Goal: Task Accomplishment & Management: Use online tool/utility

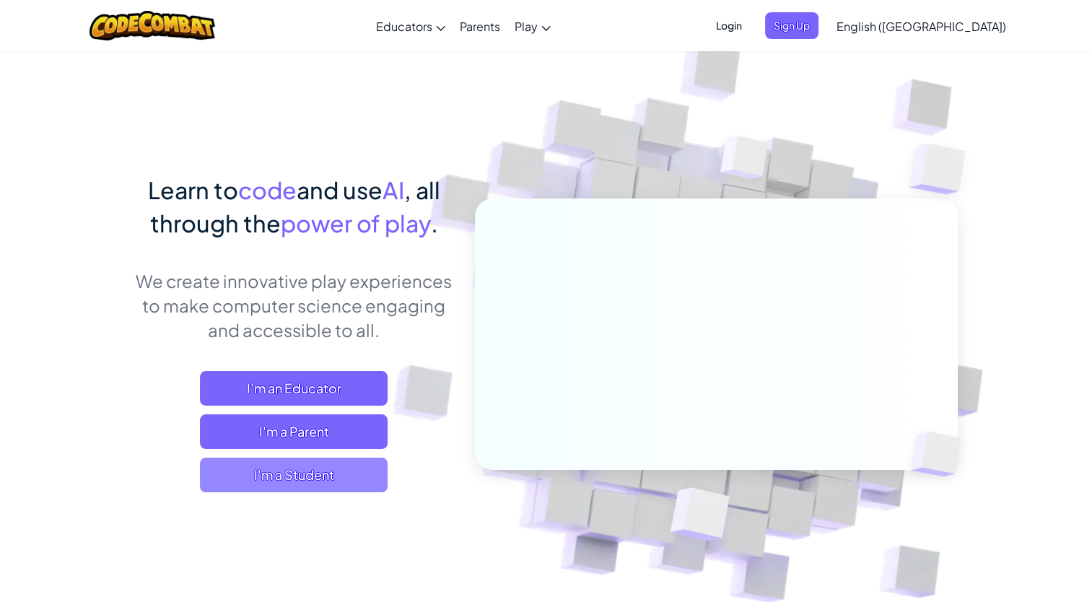
click at [279, 477] on span "I'm a Student" at bounding box center [294, 474] width 188 height 35
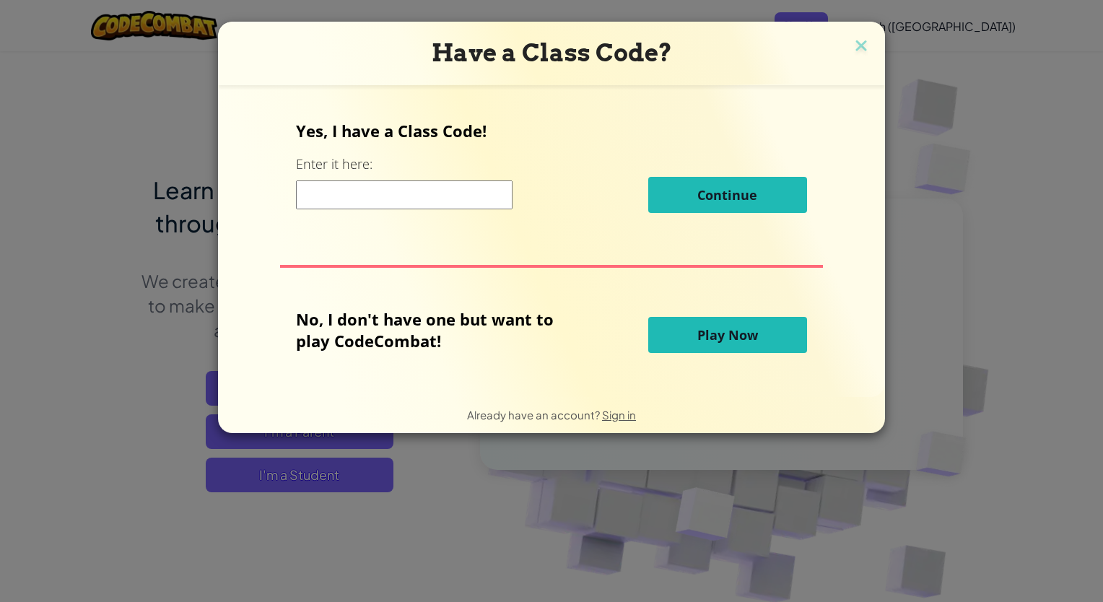
click at [346, 203] on input at bounding box center [404, 194] width 216 height 29
type input "PinJobZap"
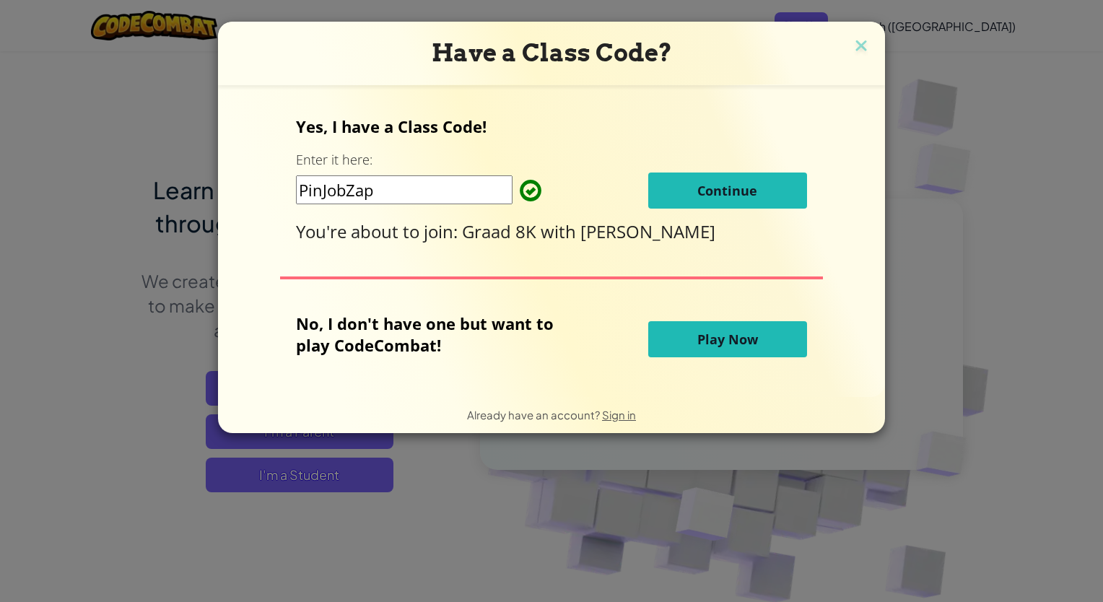
click at [681, 326] on button "Play Now" at bounding box center [727, 339] width 159 height 36
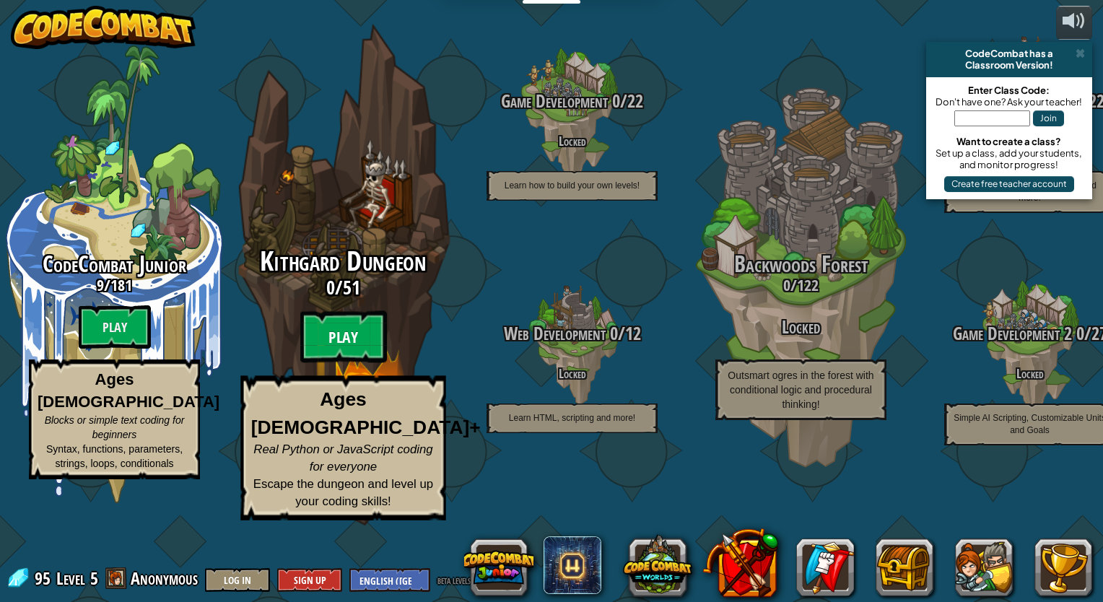
click at [327, 363] on btn "Play" at bounding box center [343, 337] width 87 height 52
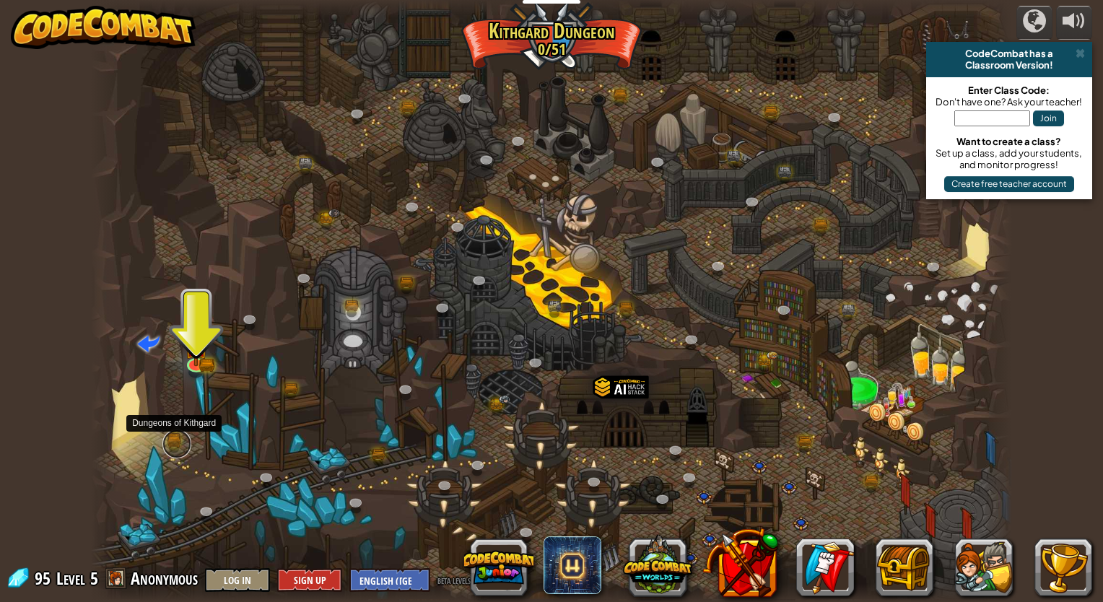
click at [173, 449] on link at bounding box center [176, 443] width 29 height 29
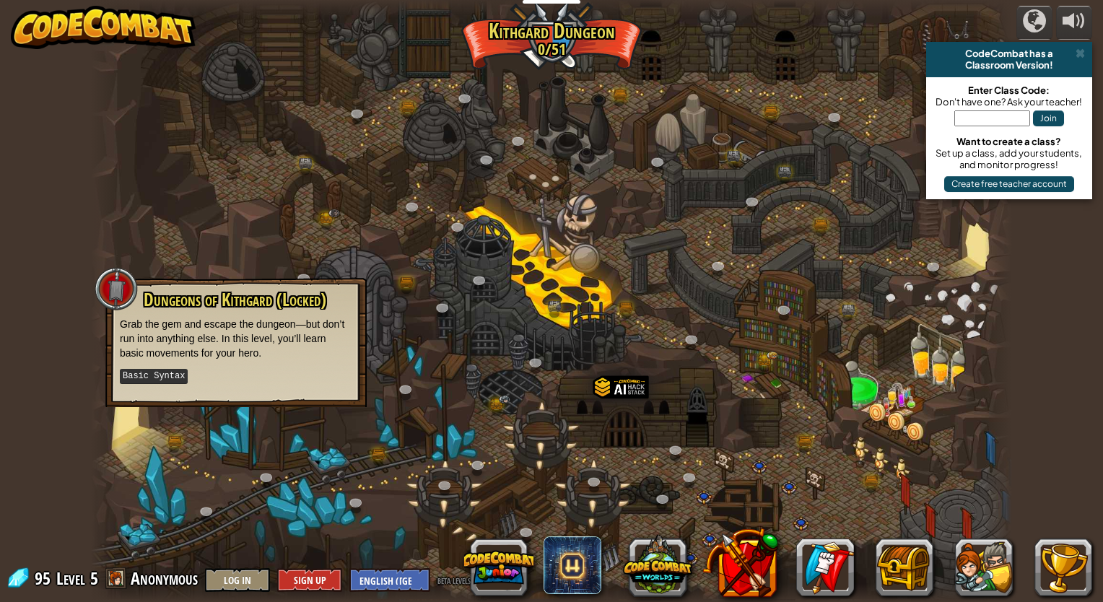
drag, startPoint x: 0, startPoint y: 287, endPoint x: 236, endPoint y: 69, distance: 321.7
click at [243, 55] on div at bounding box center [551, 301] width 921 height 602
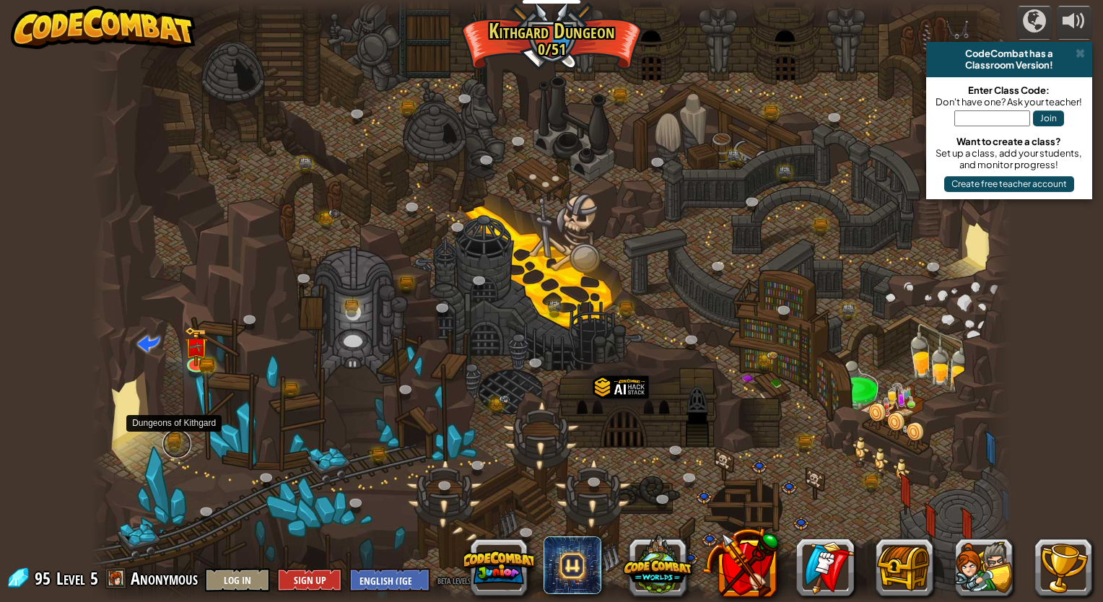
click at [177, 452] on link at bounding box center [176, 443] width 29 height 29
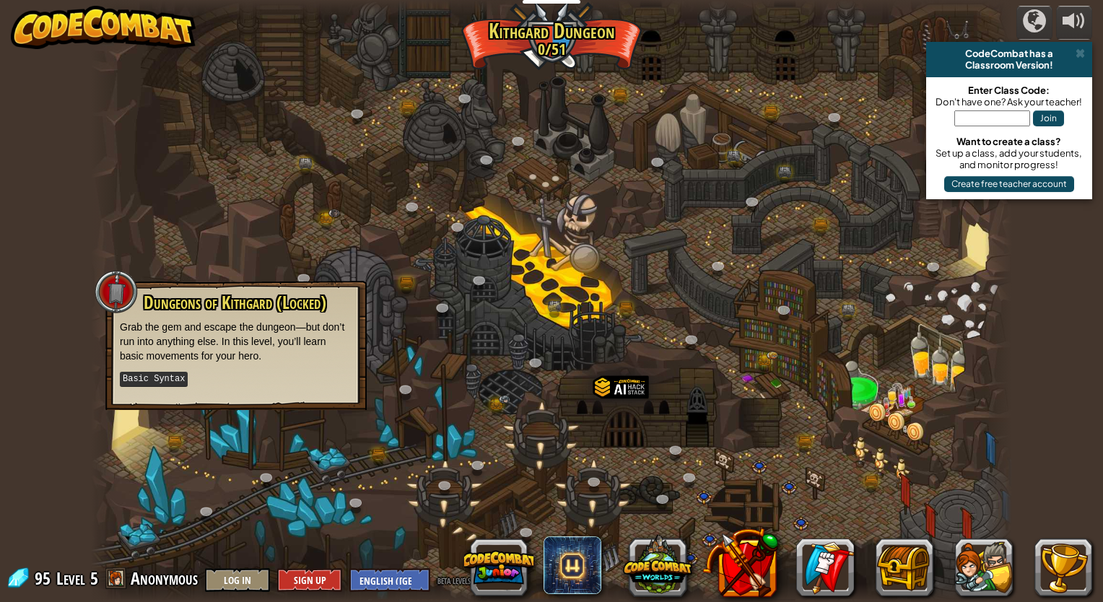
click at [167, 430] on div at bounding box center [551, 301] width 921 height 602
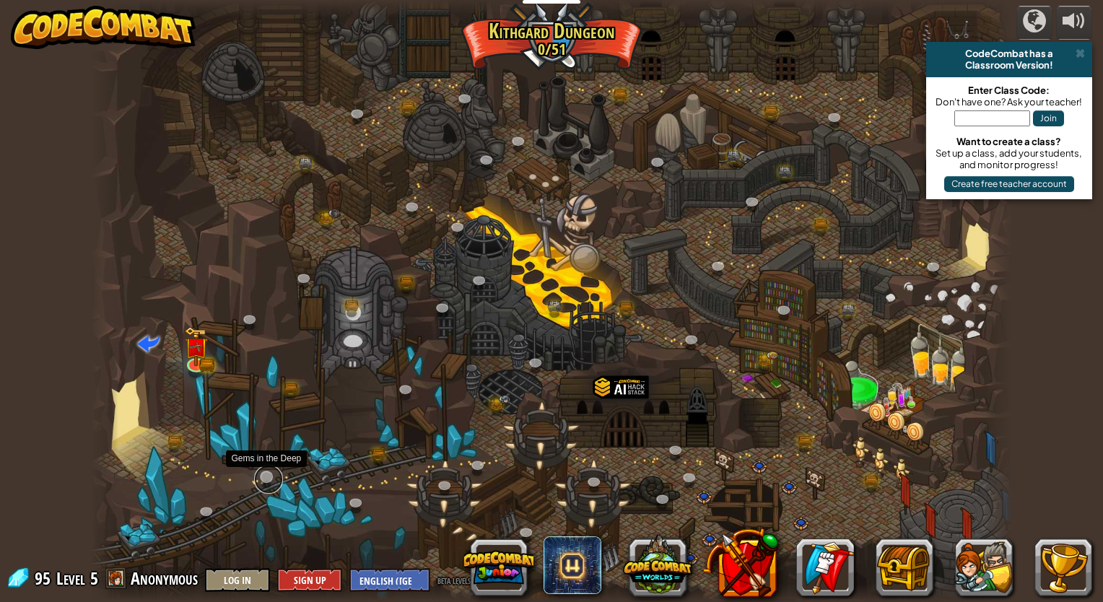
click at [276, 488] on link at bounding box center [268, 479] width 29 height 29
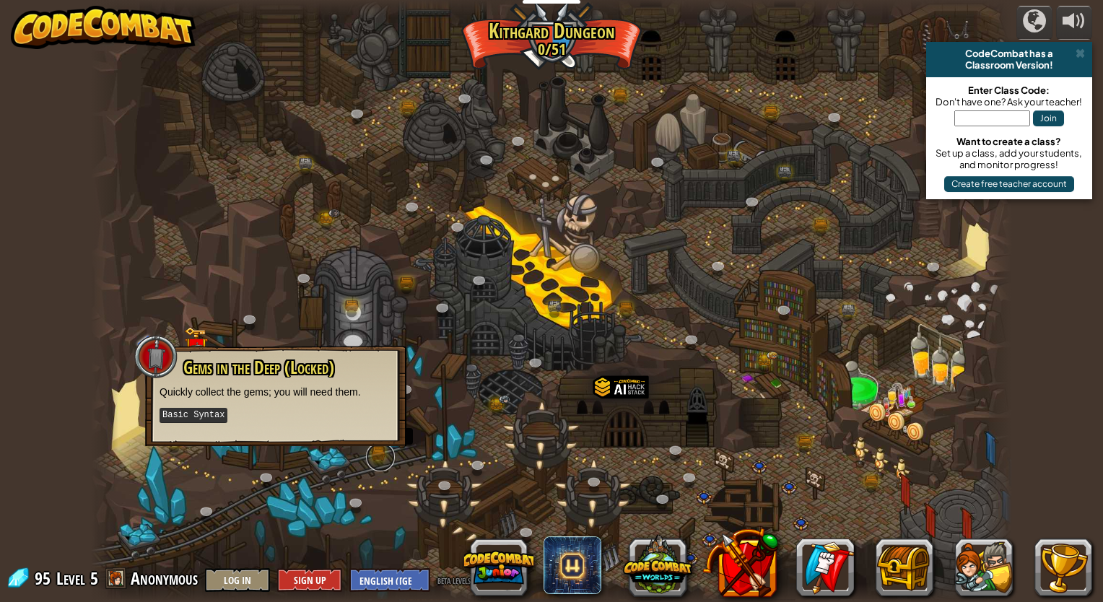
click at [375, 463] on link at bounding box center [380, 456] width 29 height 29
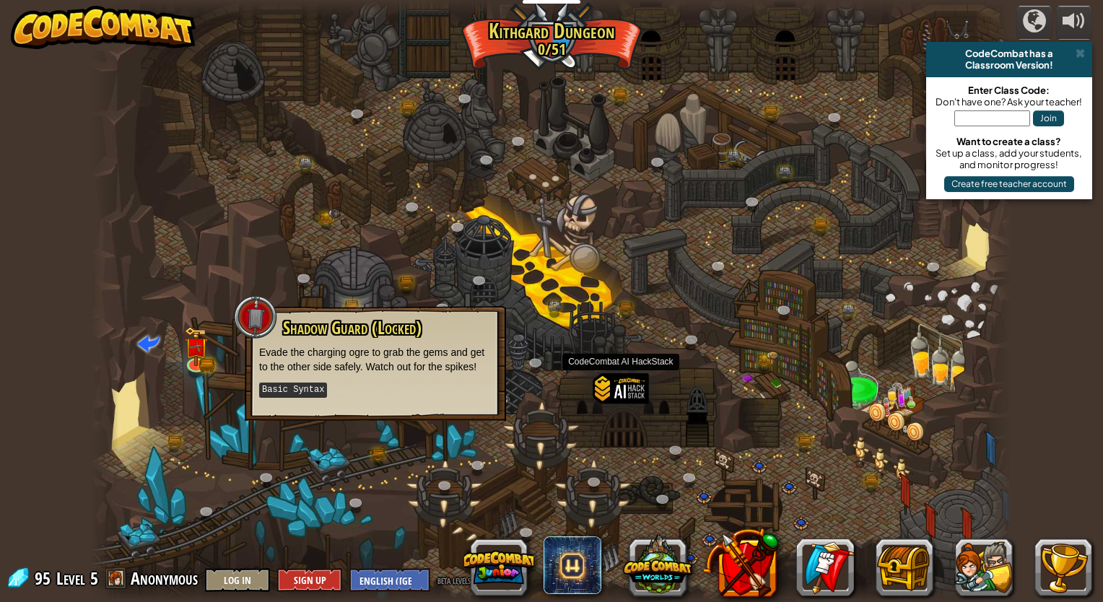
click at [629, 375] on div at bounding box center [620, 409] width 56 height 73
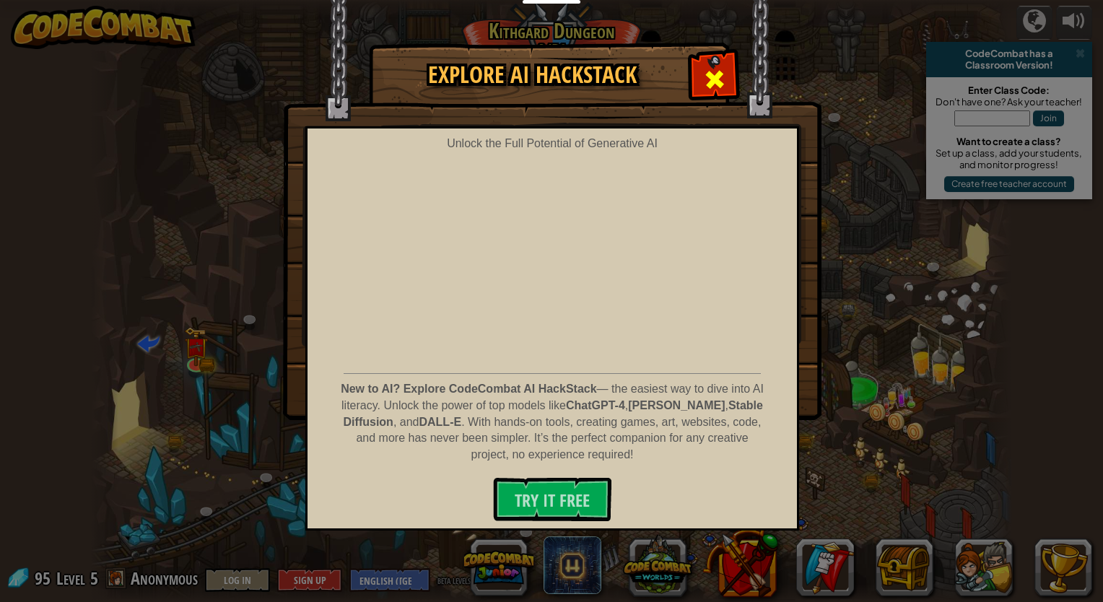
click at [704, 68] on div at bounding box center [713, 77] width 45 height 45
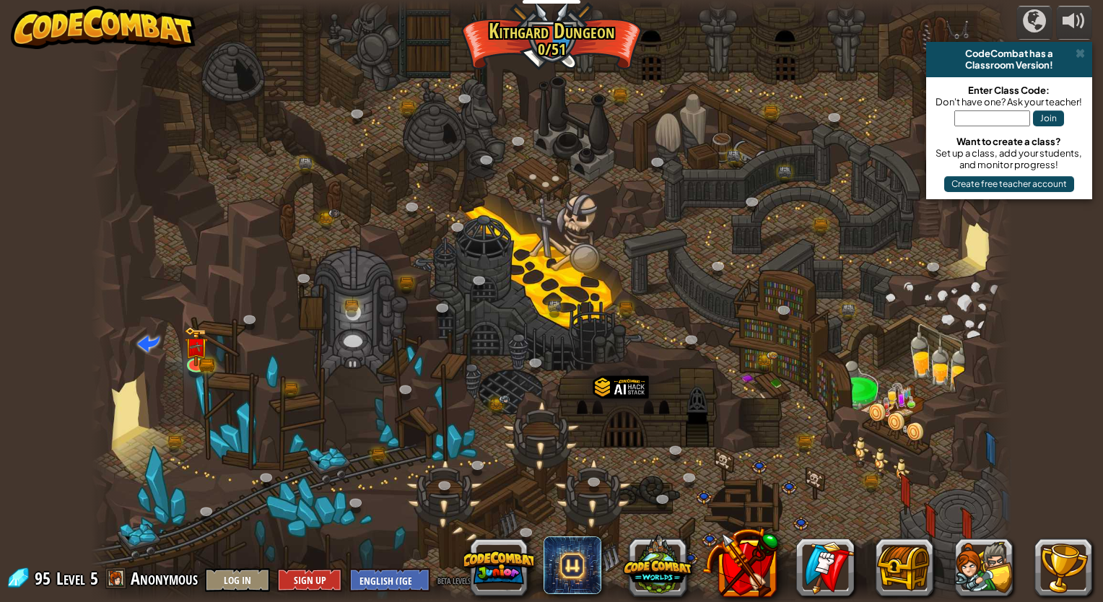
drag, startPoint x: 1002, startPoint y: 495, endPoint x: 990, endPoint y: 487, distance: 14.6
click at [1004, 494] on div at bounding box center [997, 301] width 27 height 602
click at [900, 569] on button at bounding box center [904, 567] width 58 height 58
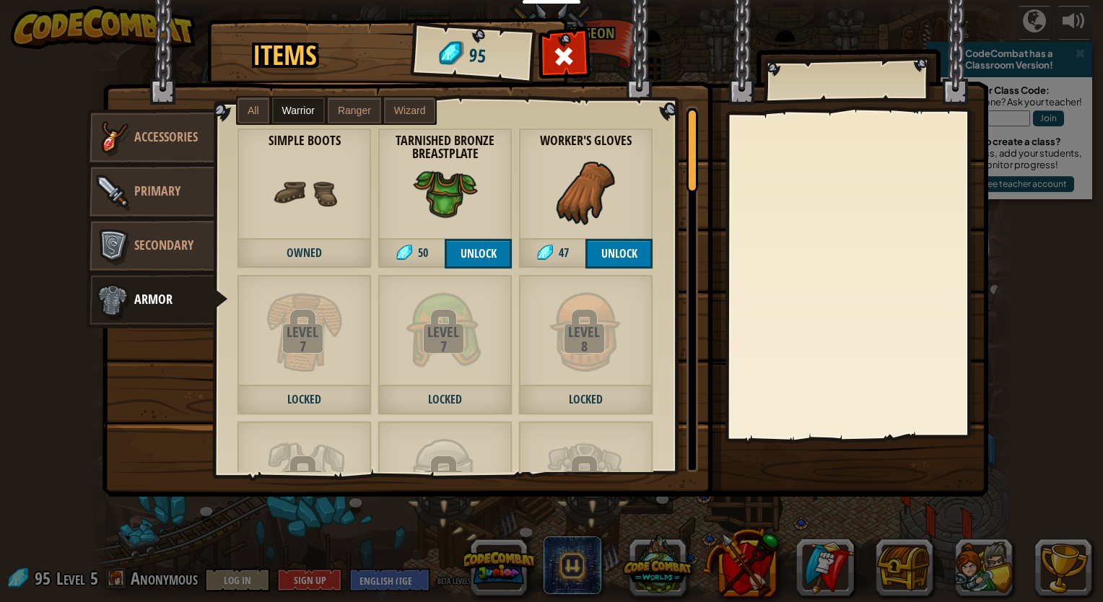
click at [1022, 365] on div "Items 95 Misc Accessories Primary Secondary Armor All Warrior Ranger Wizard Lev…" at bounding box center [551, 301] width 1103 height 602
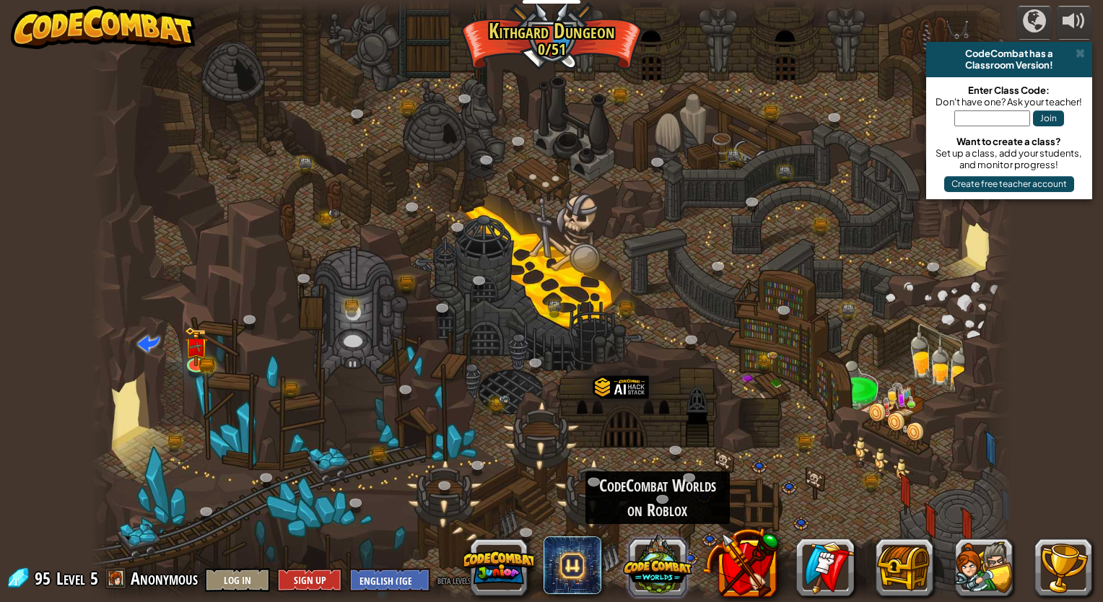
click at [665, 561] on button at bounding box center [657, 564] width 69 height 69
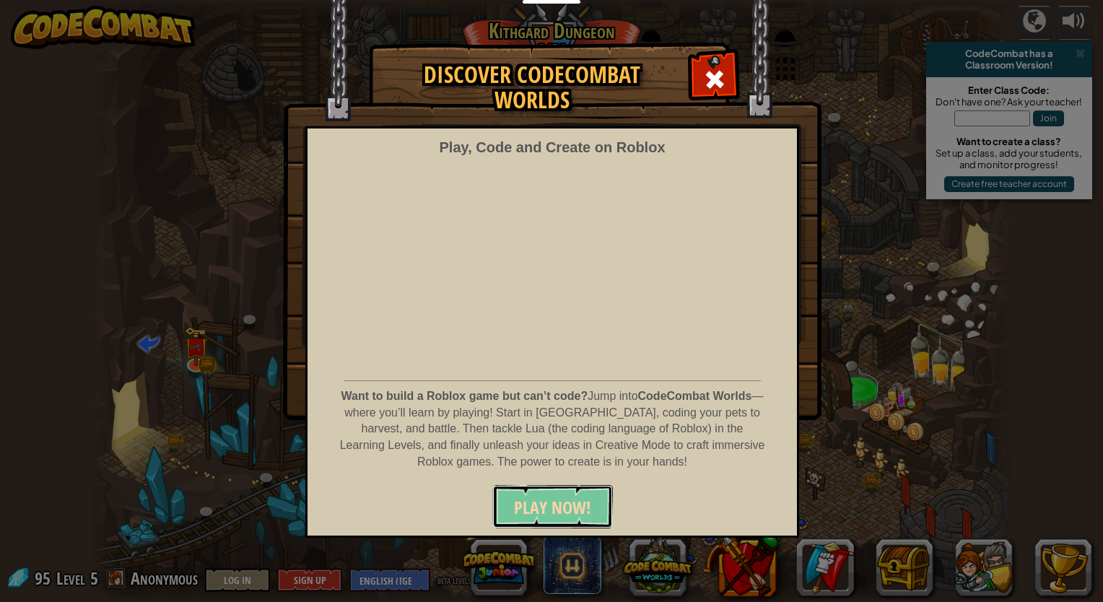
click at [547, 512] on span "PLAY NOW!" at bounding box center [552, 507] width 77 height 23
click at [701, 82] on div at bounding box center [713, 77] width 45 height 45
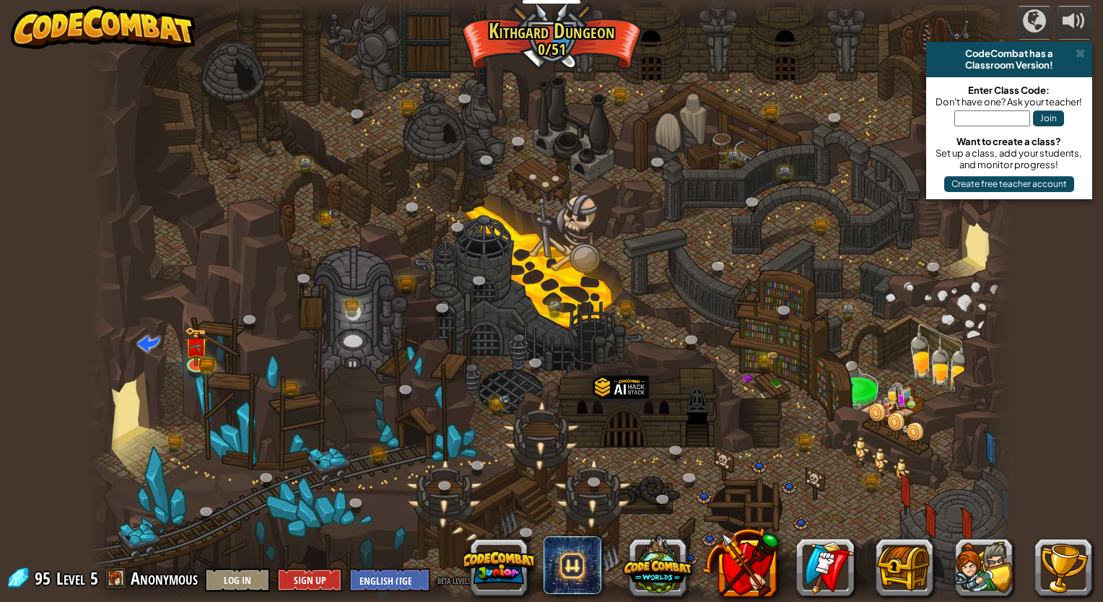
click at [141, 579] on span "Anonymous" at bounding box center [164, 577] width 67 height 23
click at [122, 575] on span at bounding box center [116, 578] width 22 height 22
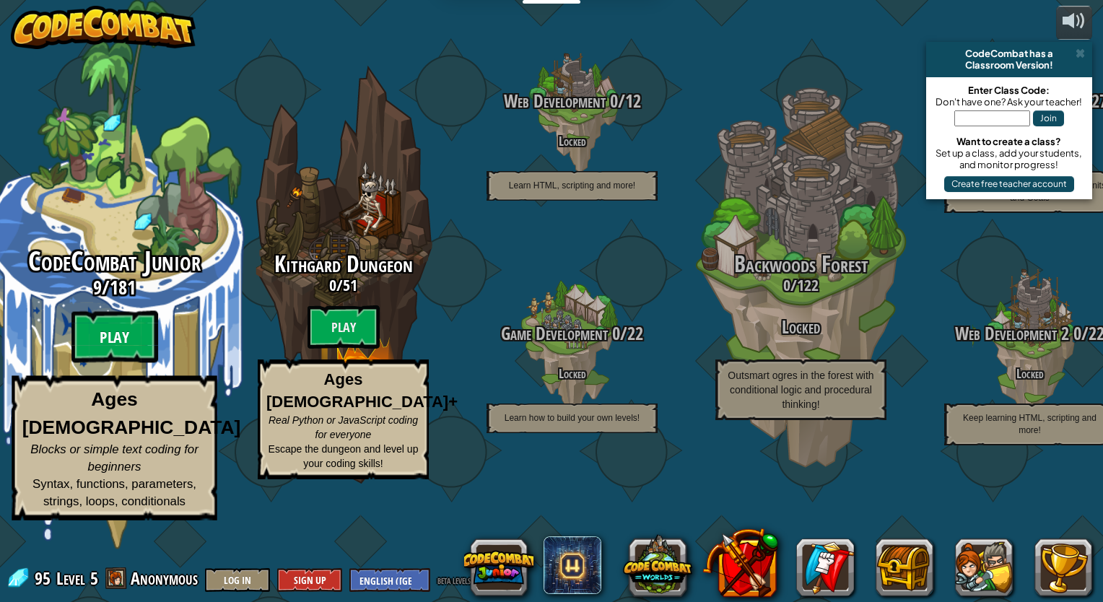
click at [157, 363] on btn "Play" at bounding box center [114, 337] width 87 height 52
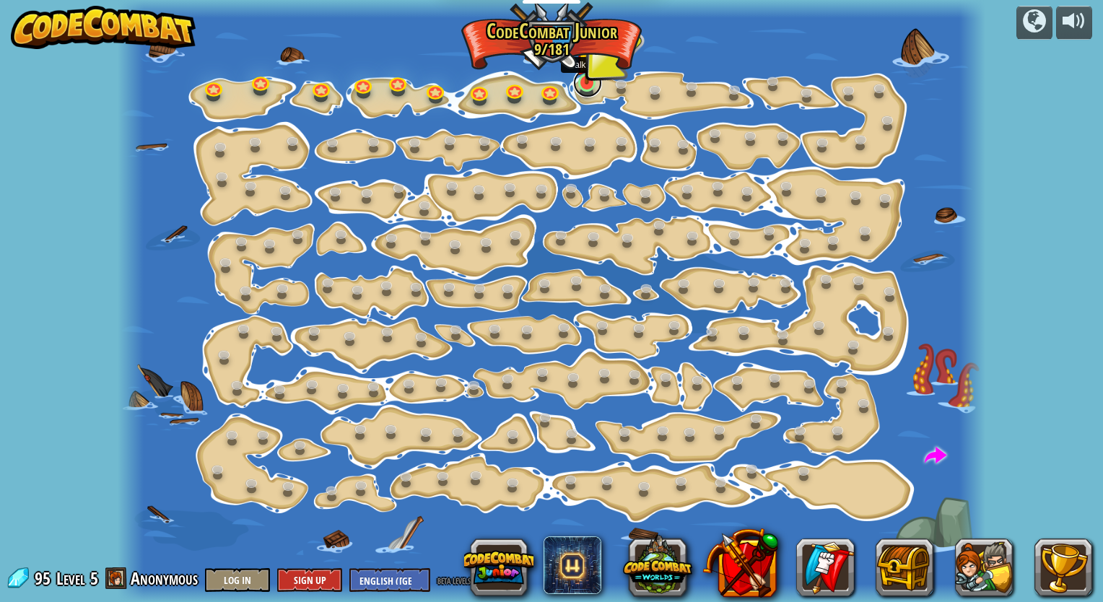
click at [588, 92] on link at bounding box center [587, 83] width 29 height 29
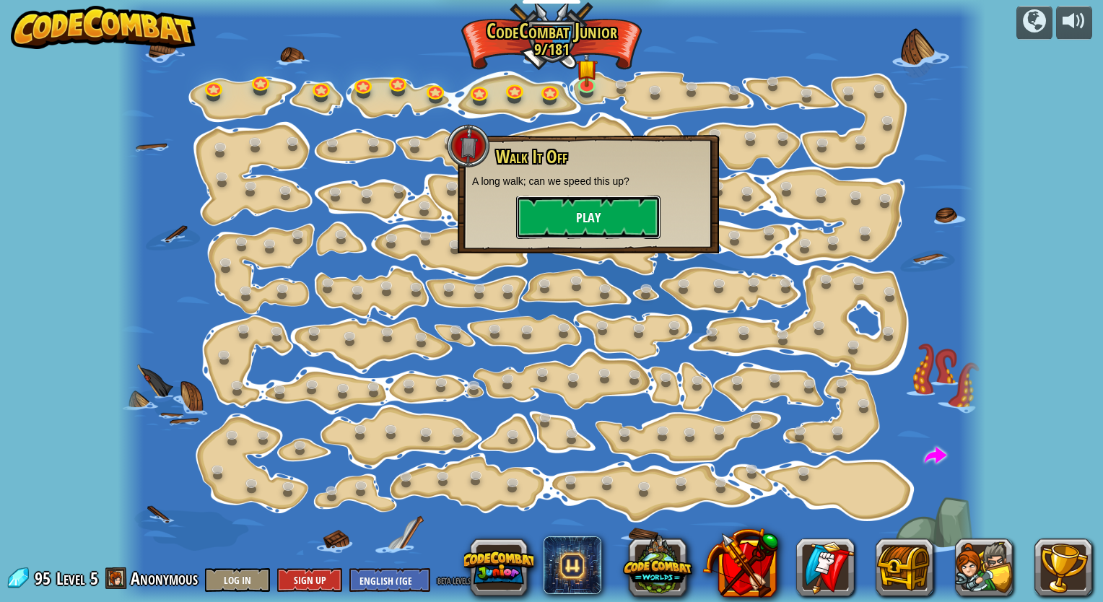
click at [607, 215] on button "Play" at bounding box center [588, 217] width 144 height 43
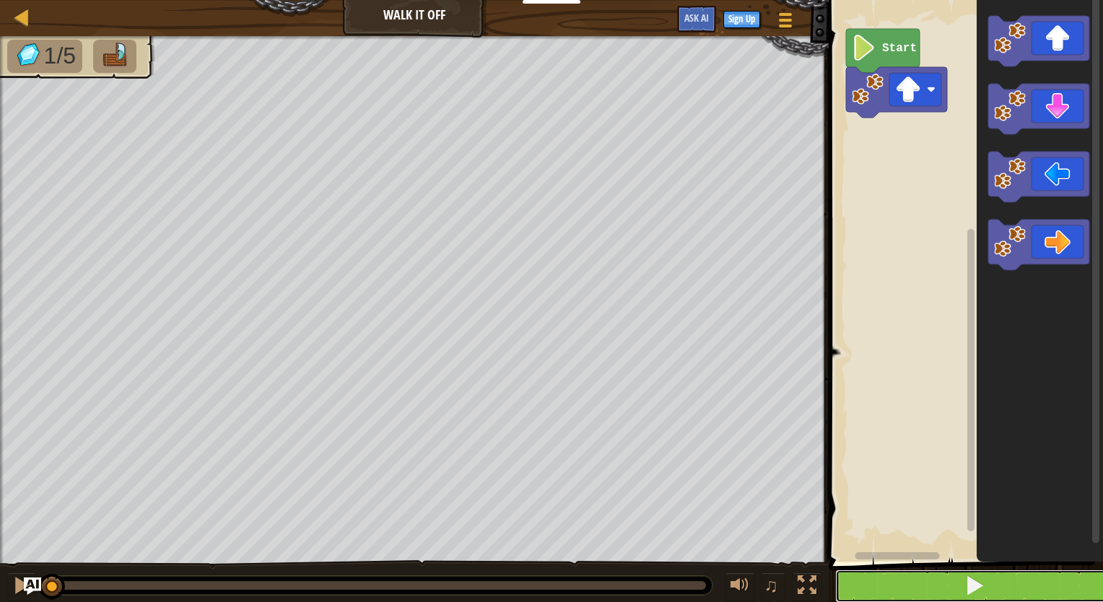
click at [906, 596] on button at bounding box center [974, 585] width 279 height 33
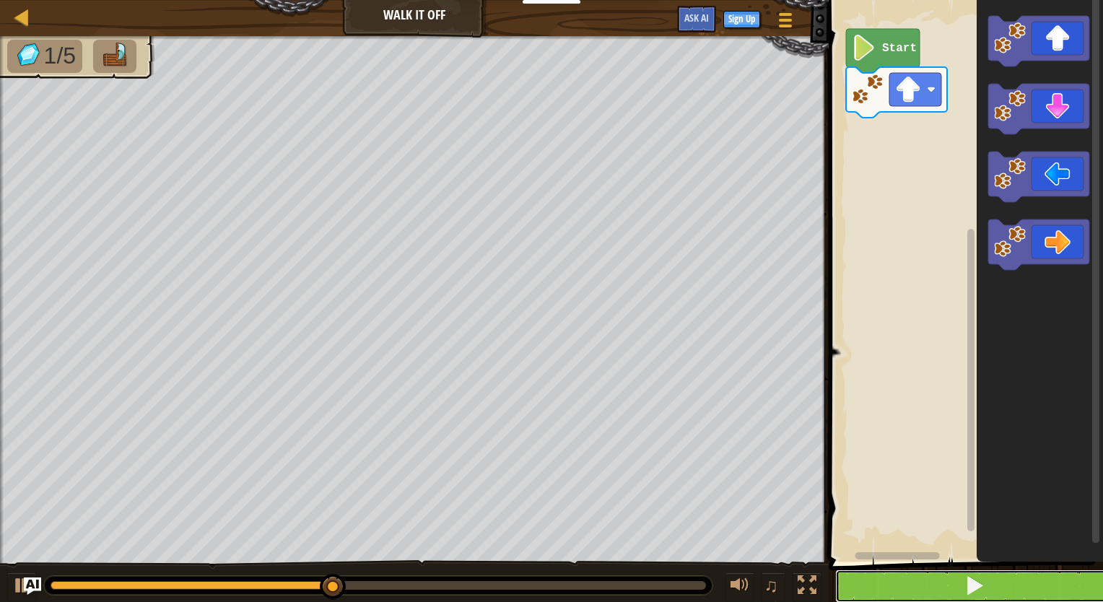
click at [944, 587] on button at bounding box center [974, 585] width 279 height 33
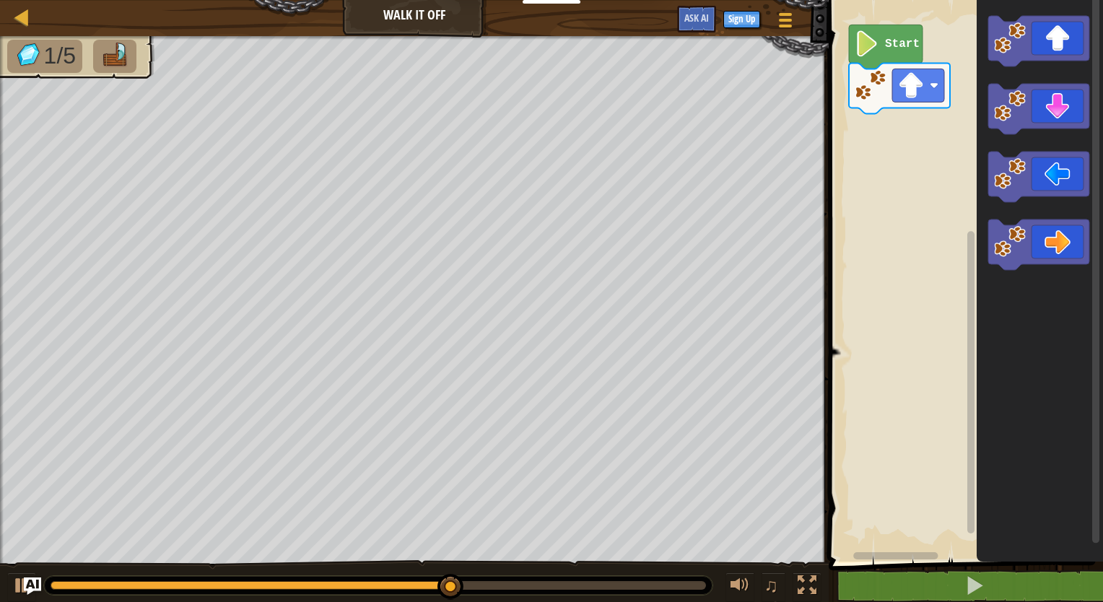
click at [906, 105] on rect "Blockly Workspace" at bounding box center [963, 277] width 279 height 569
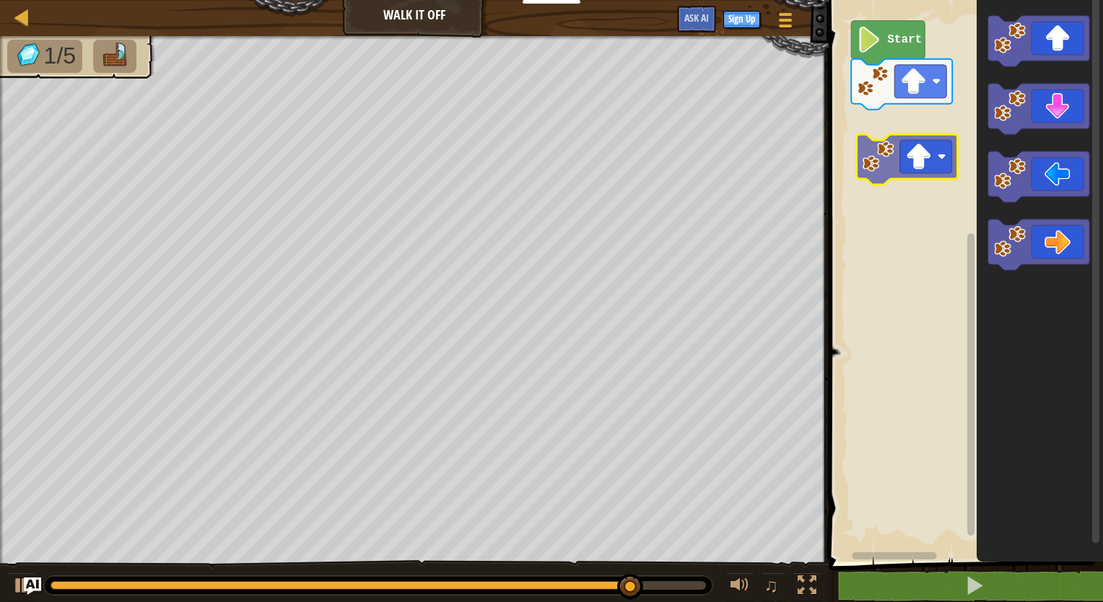
click at [902, 155] on div "Start" at bounding box center [963, 277] width 279 height 569
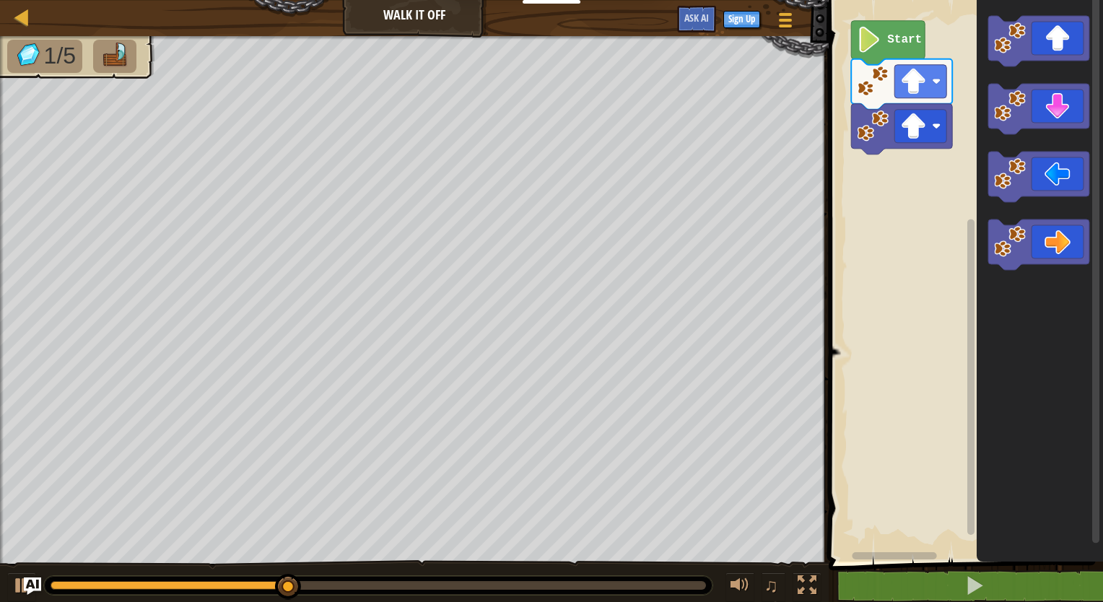
click at [956, 193] on div "Start" at bounding box center [963, 277] width 279 height 569
click at [1037, 45] on icon "Blockly Workspace" at bounding box center [1038, 41] width 101 height 51
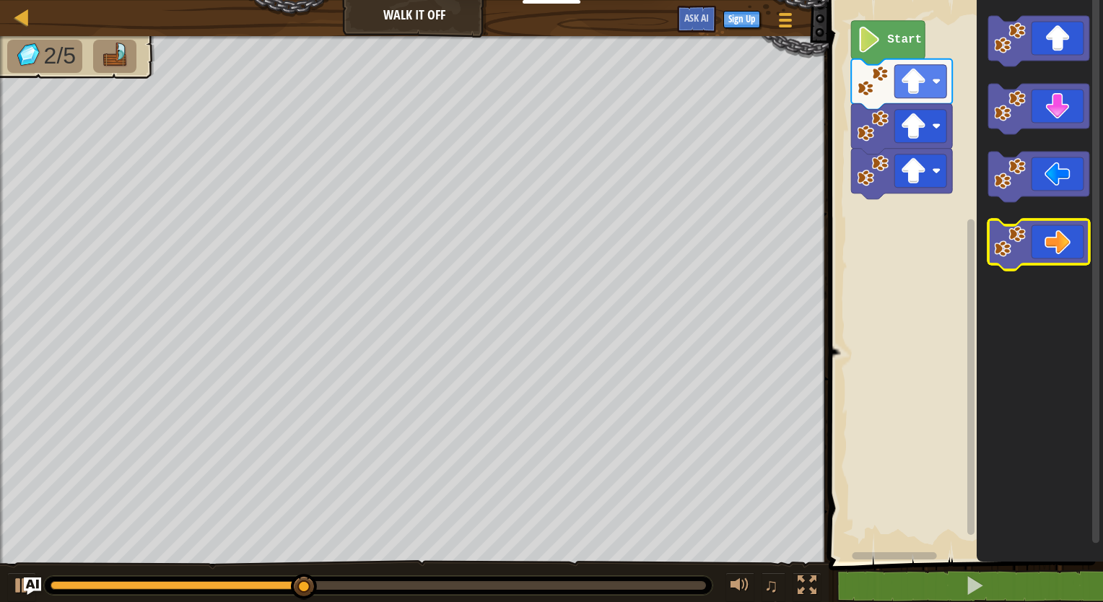
click at [1048, 228] on icon "Blockly Workspace" at bounding box center [1038, 244] width 101 height 51
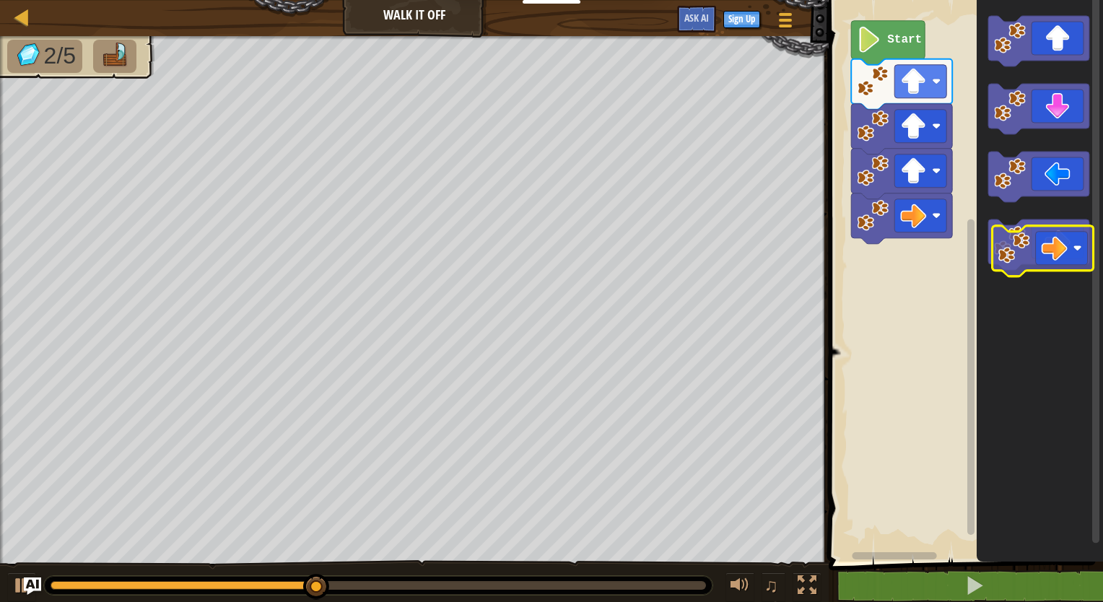
click at [1059, 247] on icon "Blockly Workspace" at bounding box center [1038, 244] width 101 height 51
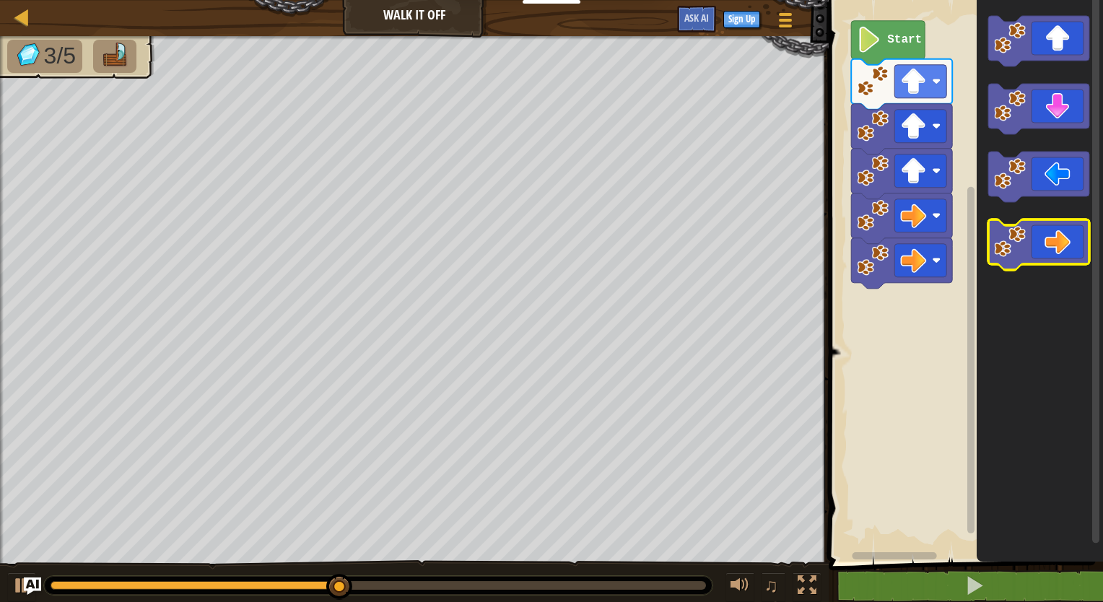
click at [1072, 246] on icon "Blockly Workspace" at bounding box center [1038, 244] width 101 height 51
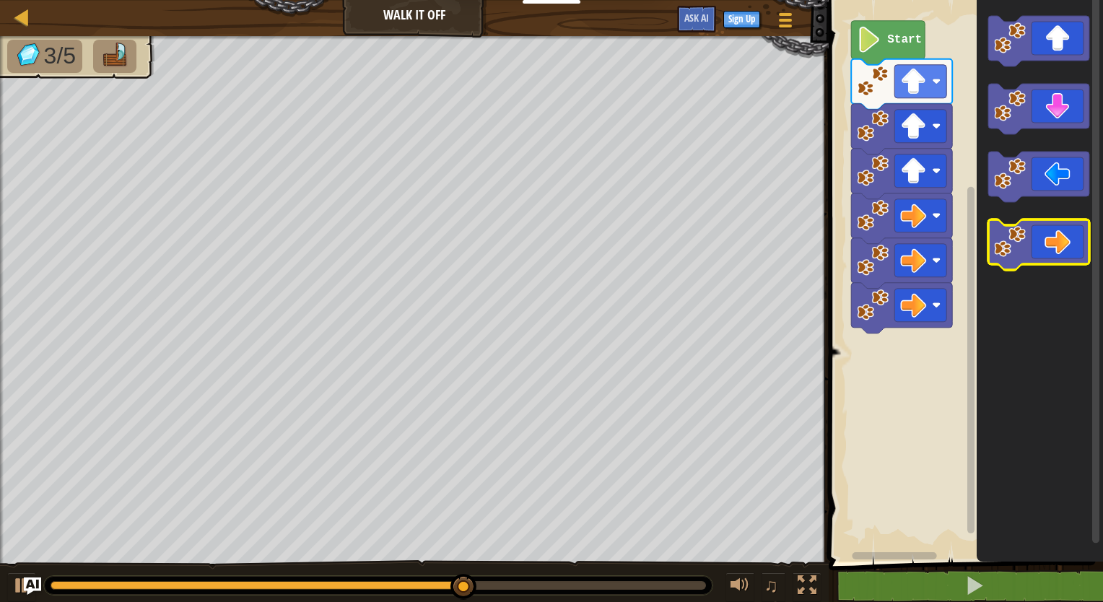
click at [1072, 246] on icon "Blockly Workspace" at bounding box center [1038, 244] width 101 height 51
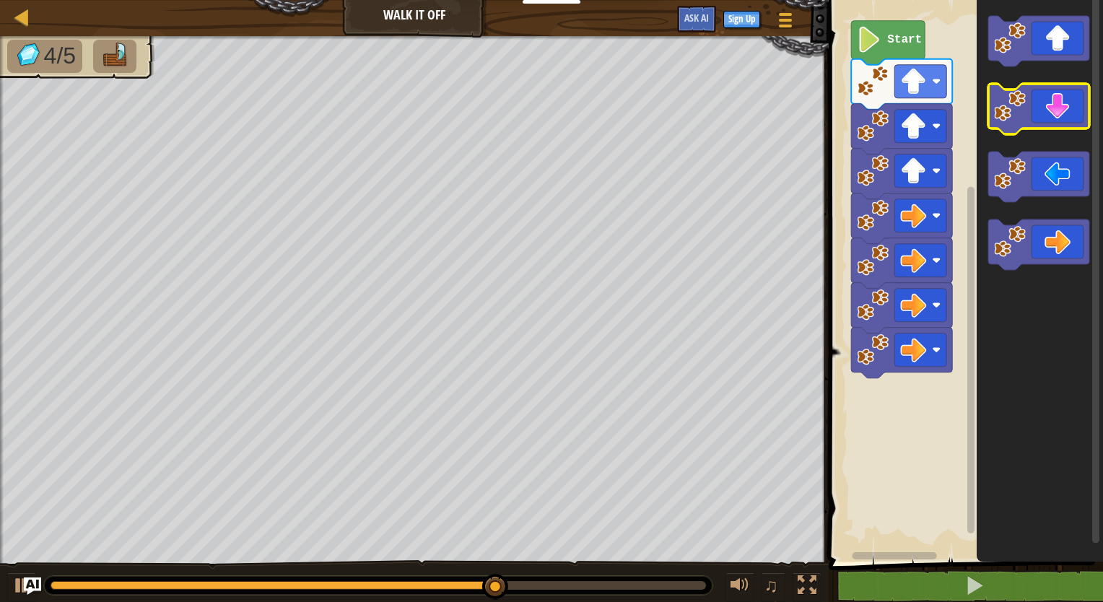
click at [1067, 115] on icon "Blockly Workspace" at bounding box center [1038, 109] width 101 height 51
click at [1067, 114] on icon "Blockly Workspace" at bounding box center [1038, 109] width 101 height 51
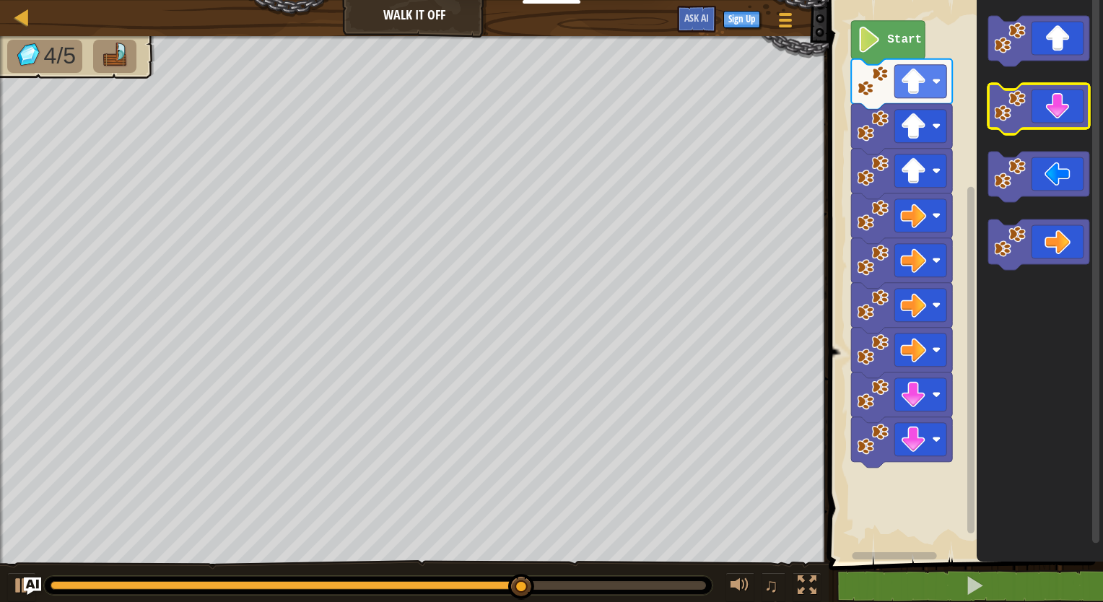
click at [1067, 114] on icon "Blockly Workspace" at bounding box center [1038, 109] width 101 height 51
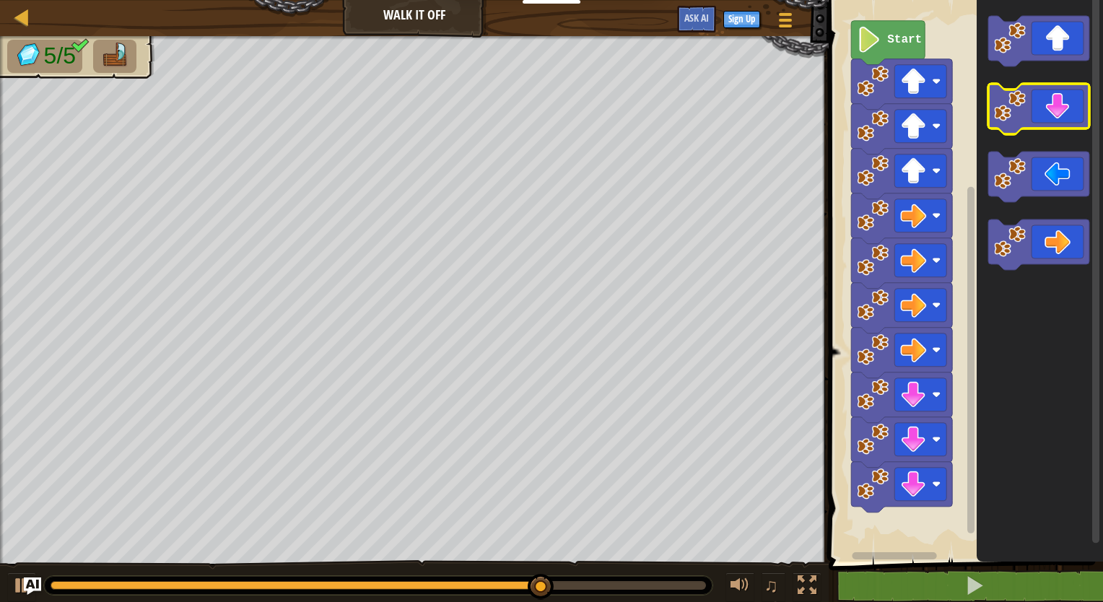
click at [1067, 114] on icon "Blockly Workspace" at bounding box center [1038, 109] width 101 height 51
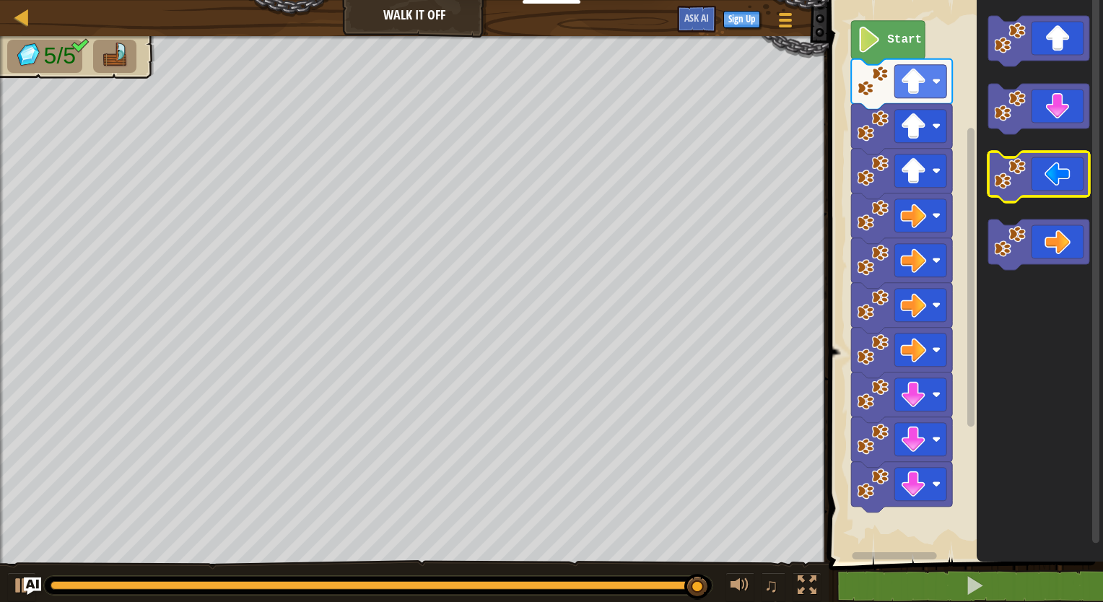
click at [1068, 183] on icon "Blockly Workspace" at bounding box center [1038, 177] width 101 height 51
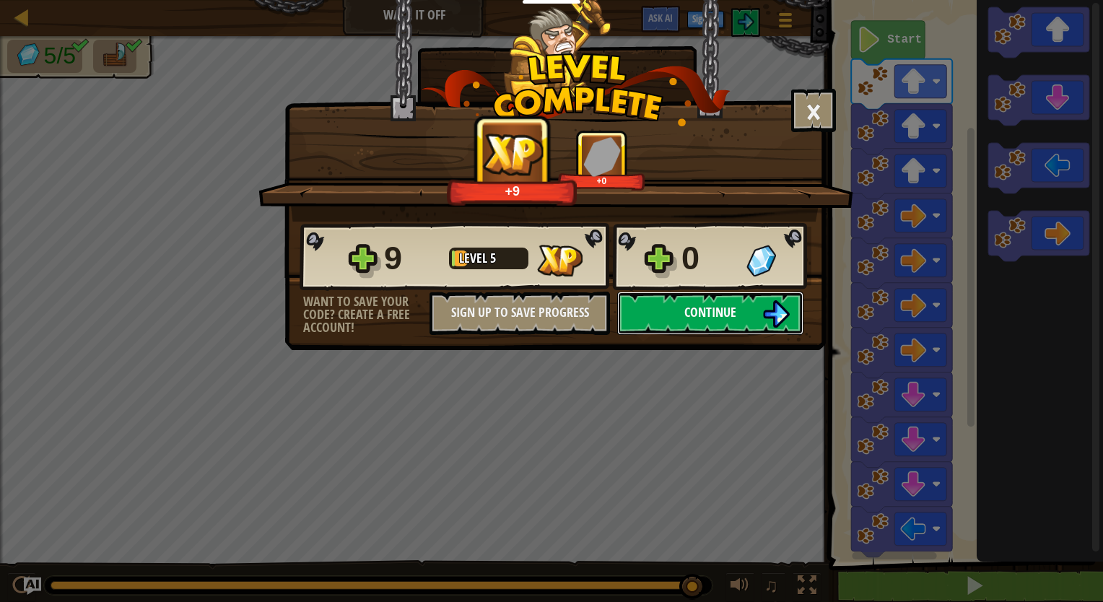
click at [779, 312] on img at bounding box center [775, 313] width 27 height 27
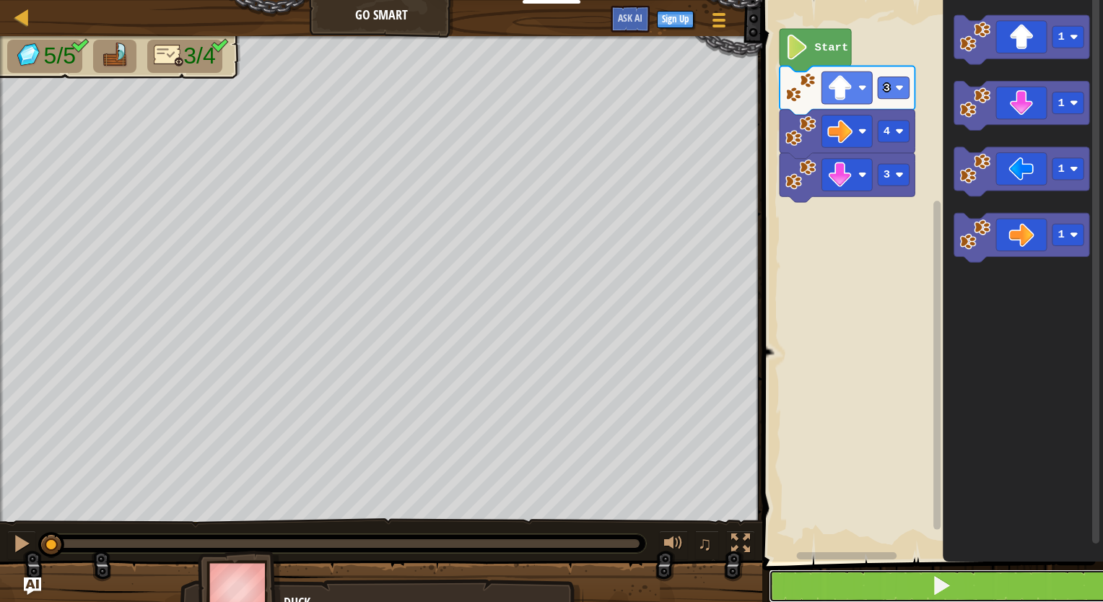
click at [896, 579] on button at bounding box center [941, 585] width 345 height 33
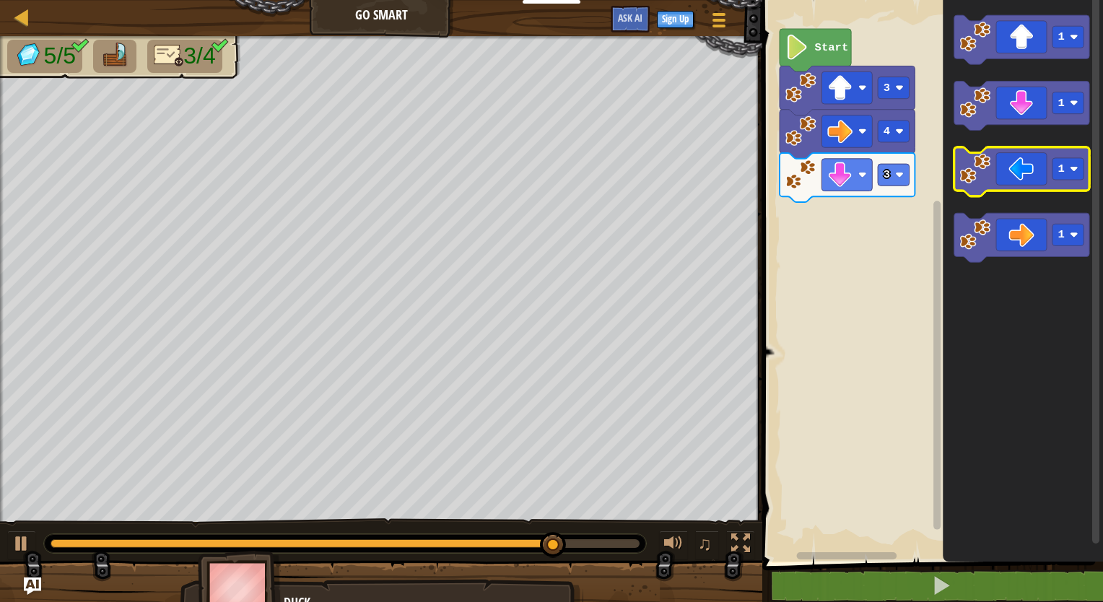
click at [1003, 193] on g "1 1 1 1" at bounding box center [1021, 138] width 135 height 247
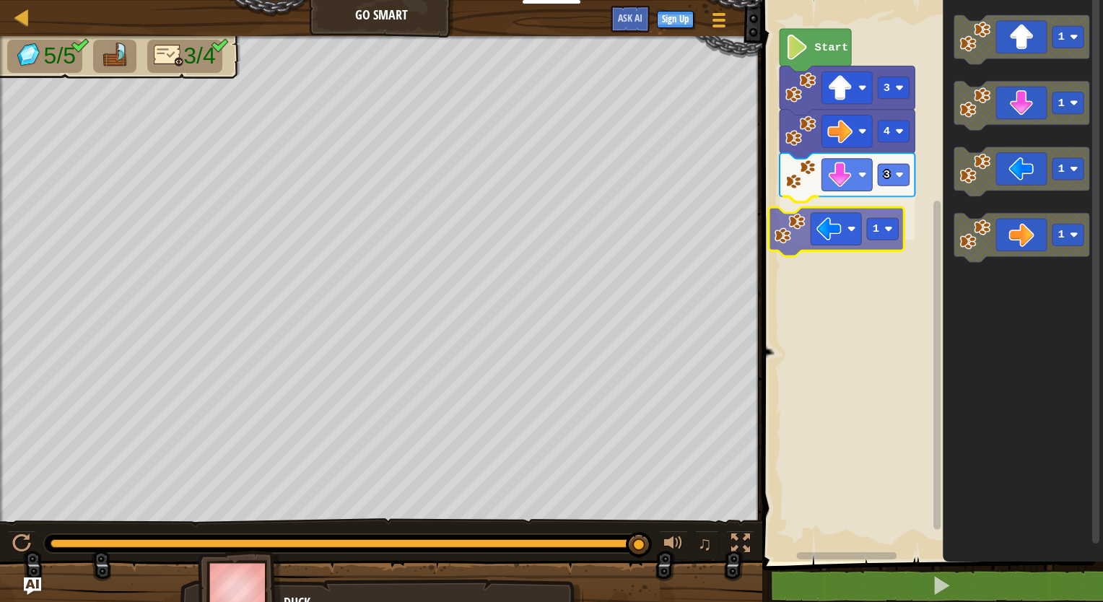
click at [789, 241] on div "3 1 4 3 Start 1 1 1 1 1" at bounding box center [930, 277] width 345 height 569
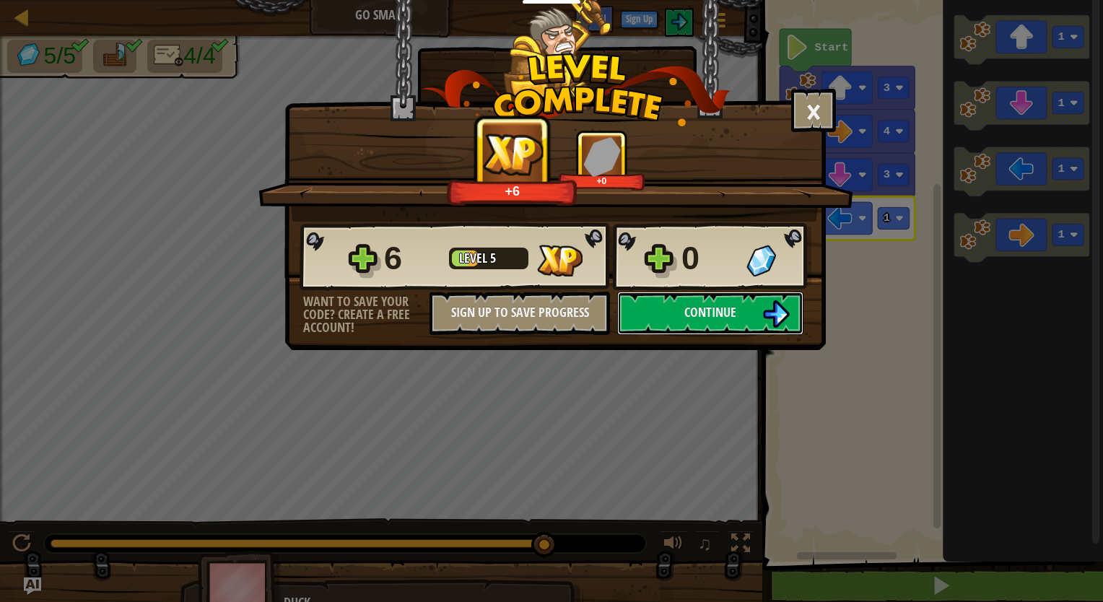
drag, startPoint x: 795, startPoint y: 309, endPoint x: 803, endPoint y: 312, distance: 8.4
click at [803, 312] on div "Continue" at bounding box center [710, 313] width 201 height 43
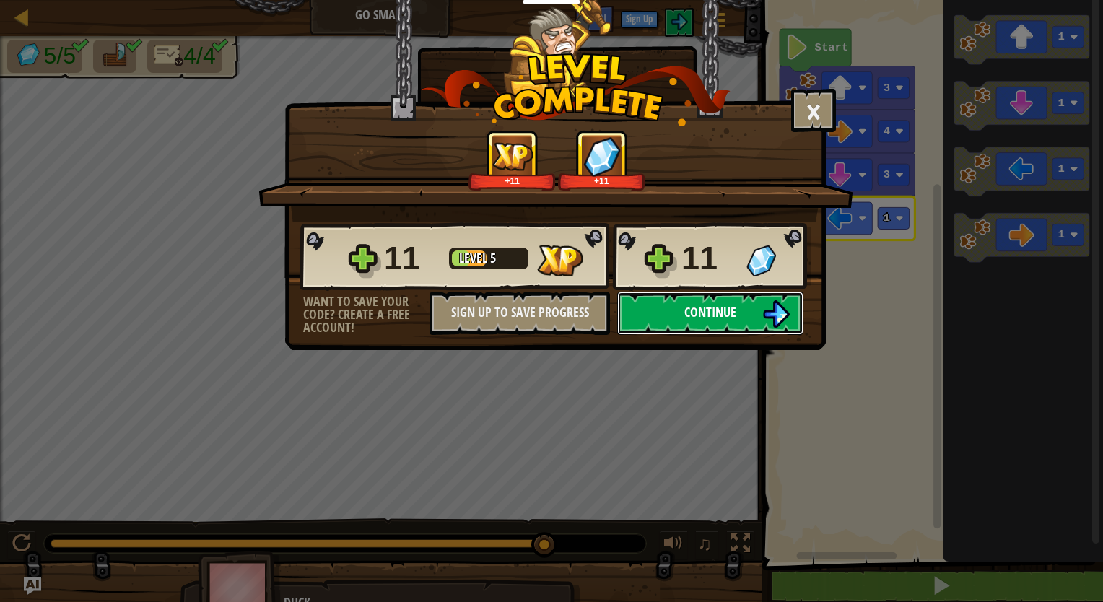
click at [750, 319] on button "Continue" at bounding box center [710, 313] width 186 height 43
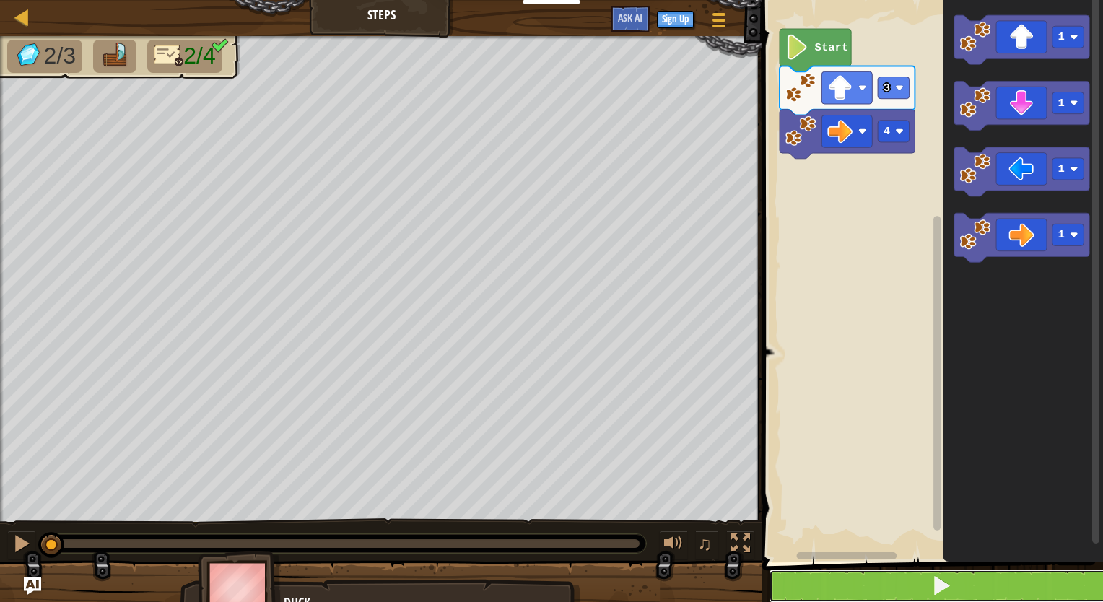
click at [810, 597] on button at bounding box center [941, 585] width 345 height 33
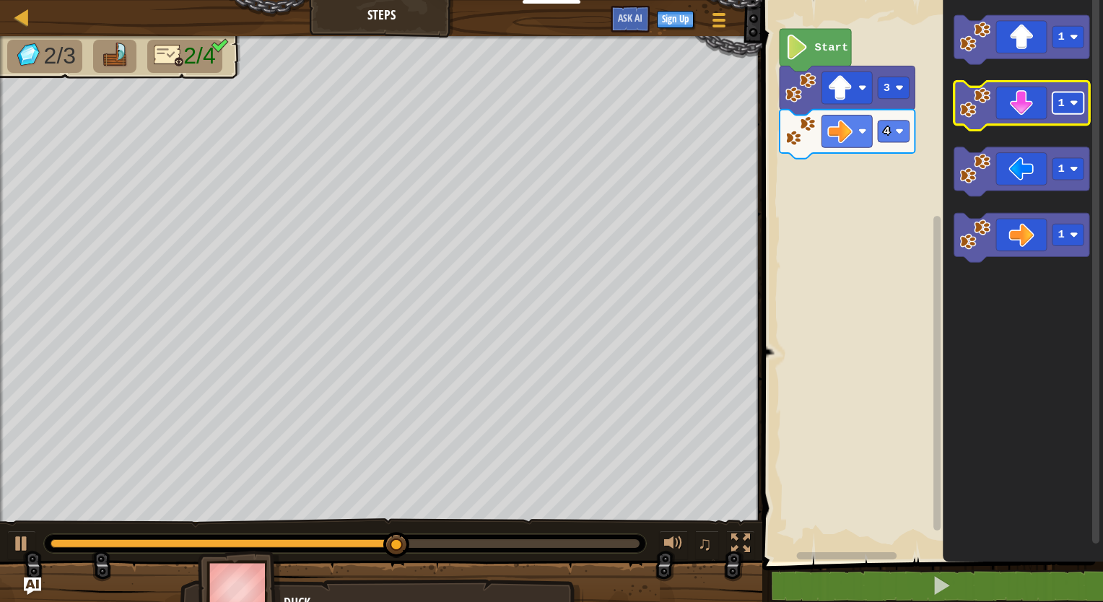
click at [1068, 102] on rect "Blockly Workspace" at bounding box center [1068, 103] width 32 height 22
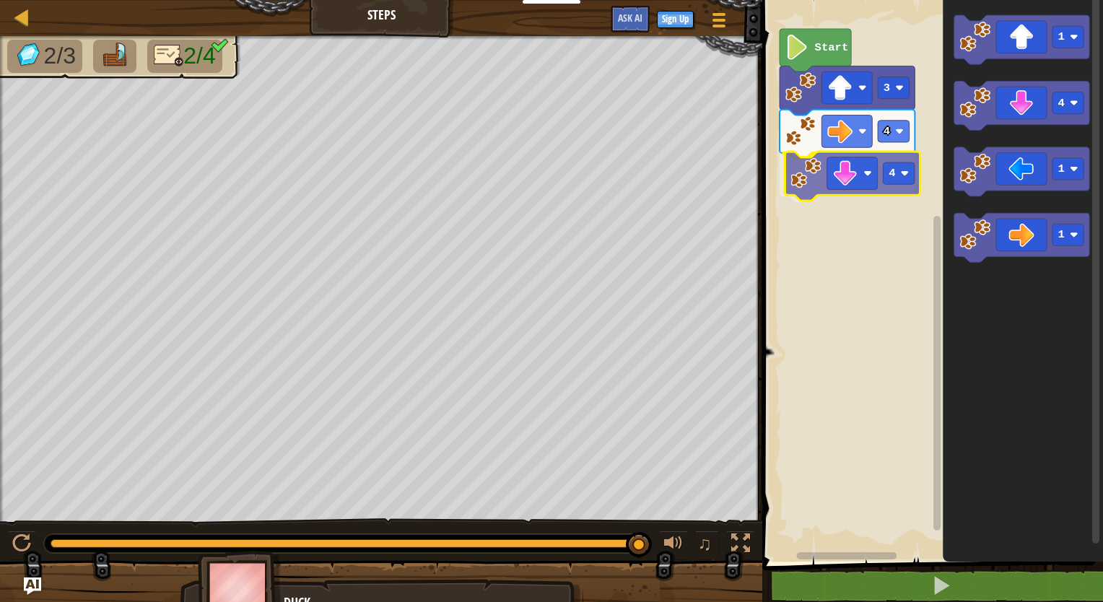
click at [875, 180] on div "4 4 3 Start 1 4 1 1 4" at bounding box center [930, 277] width 345 height 569
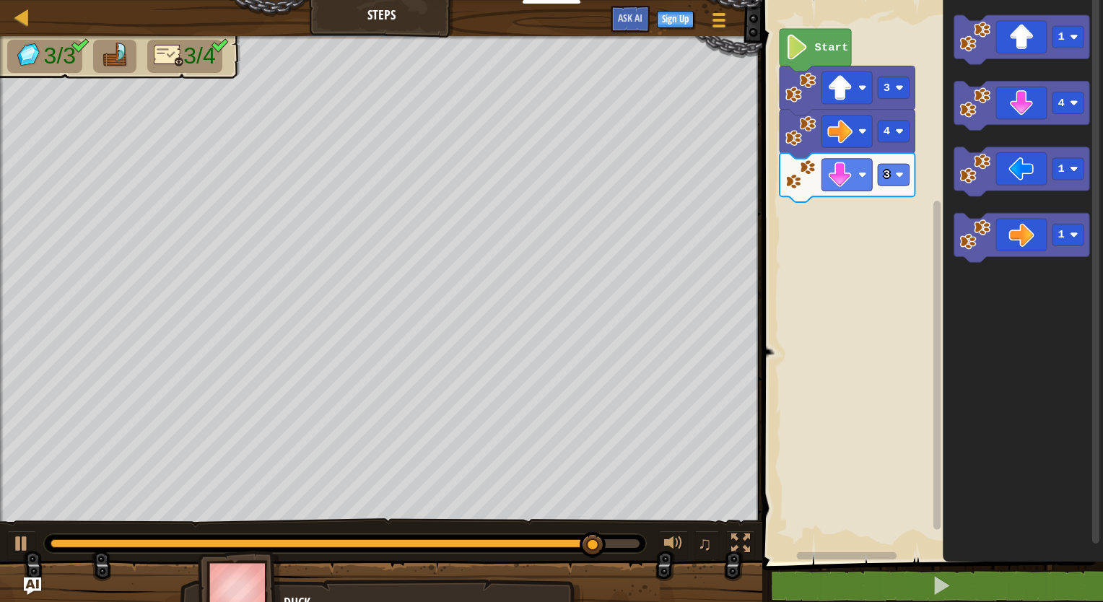
click at [1015, 275] on icon "1 4 1 1" at bounding box center [1022, 277] width 160 height 569
click at [1001, 190] on icon "Blockly Workspace" at bounding box center [1021, 171] width 135 height 49
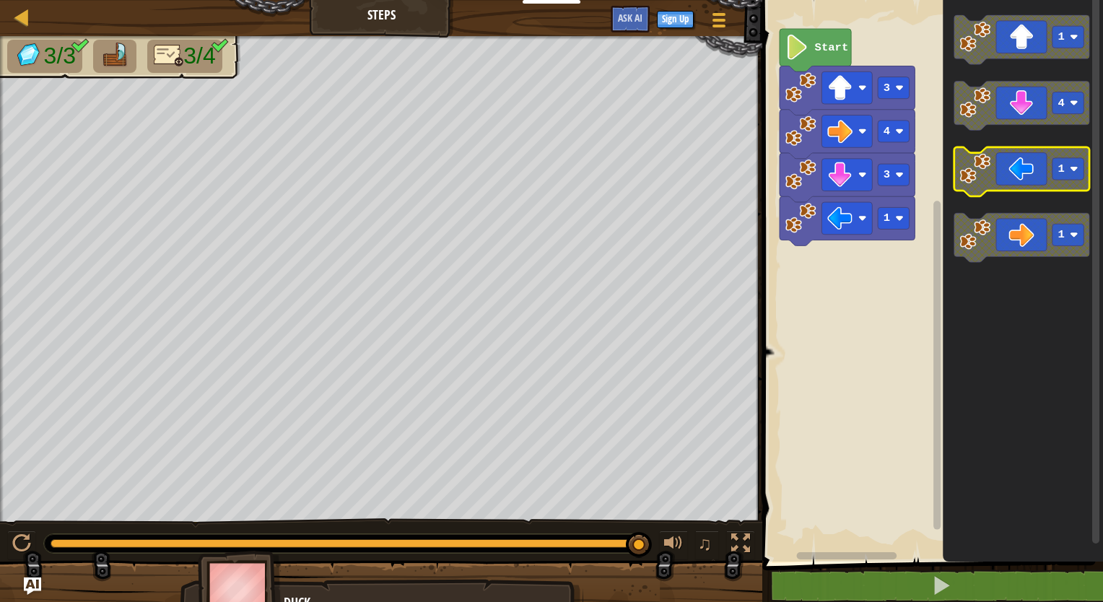
click at [1002, 186] on icon "Blockly Workspace" at bounding box center [1021, 171] width 135 height 49
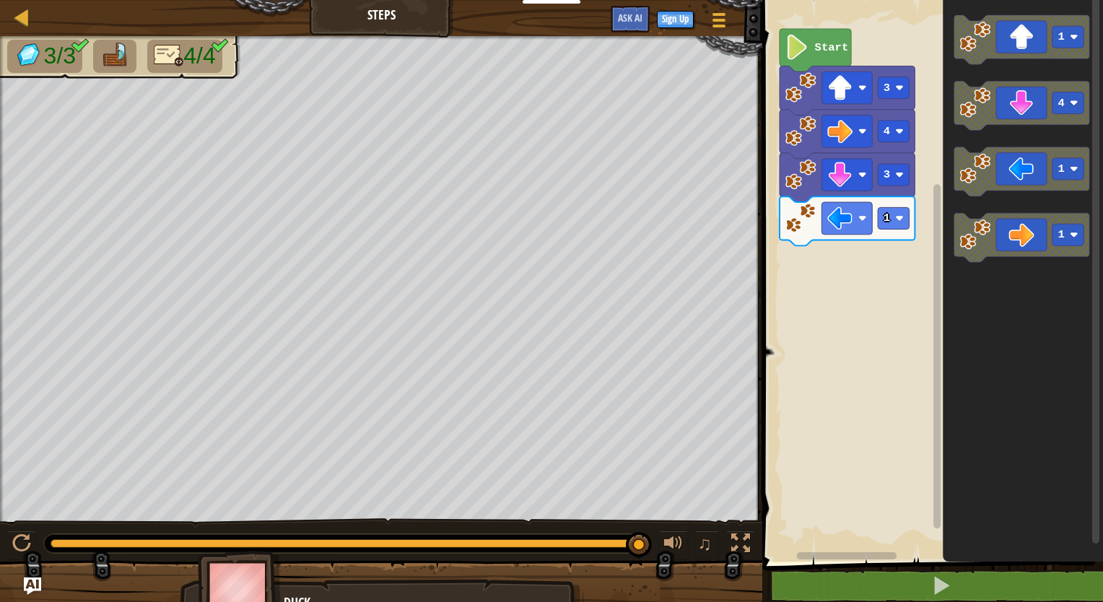
click at [1028, 193] on g "1 4 1 1" at bounding box center [1021, 138] width 135 height 247
click at [994, 199] on icon "1 4 1 1" at bounding box center [1022, 277] width 160 height 569
click at [1002, 176] on icon "Blockly Workspace" at bounding box center [1021, 171] width 135 height 49
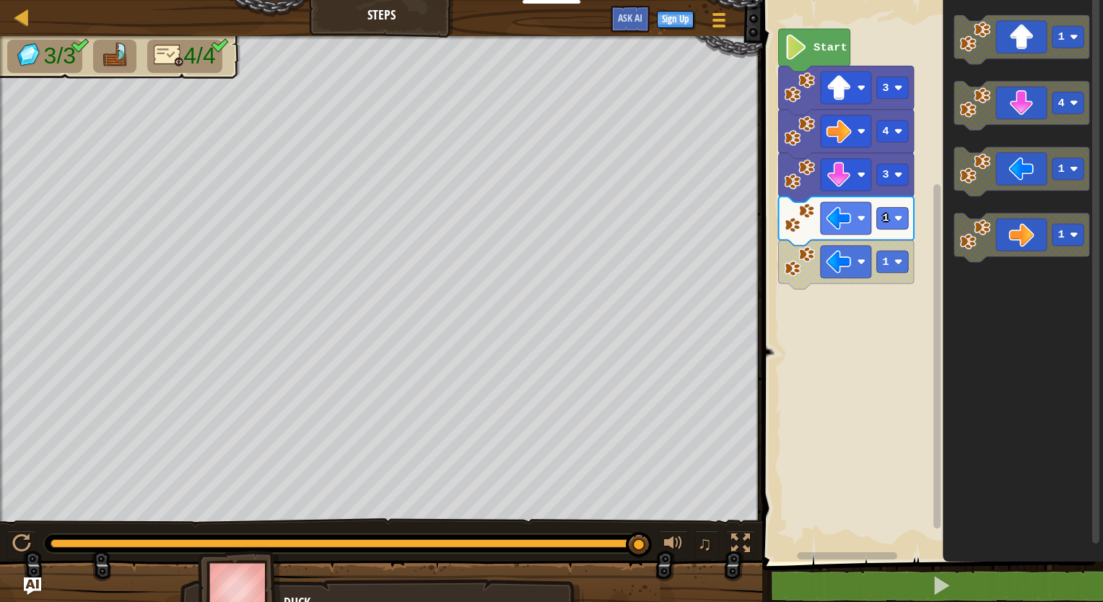
click at [849, 575] on div "1 2 3 go ( 'up' , 3 ) go ( 'right' , 4 ) הההההההההההההההההההההההההההההההההההההה…" at bounding box center [930, 310] width 345 height 606
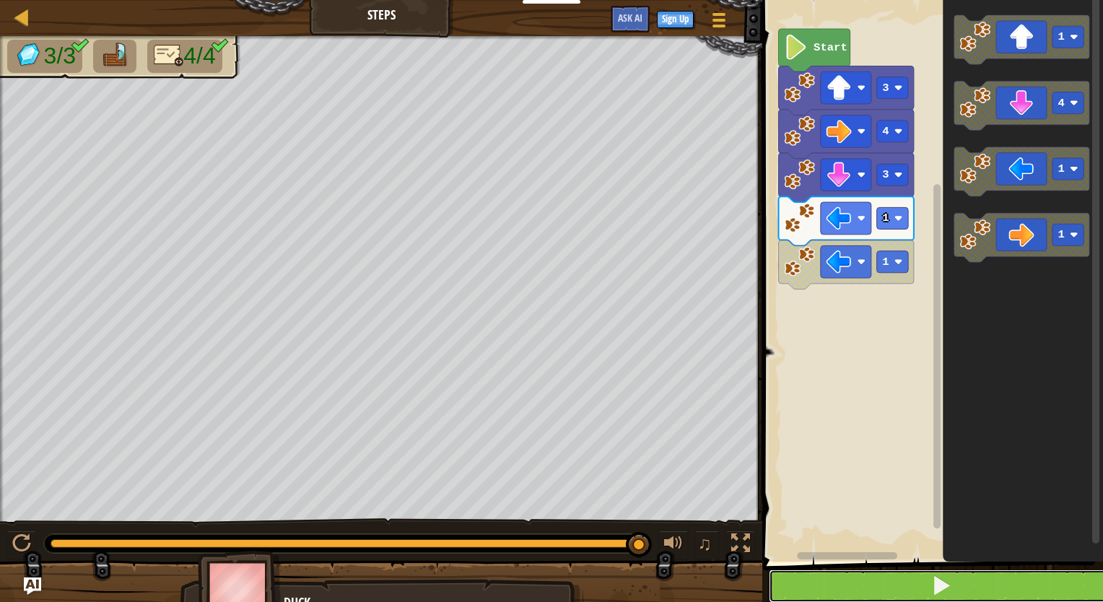
click at [850, 575] on button at bounding box center [941, 585] width 345 height 33
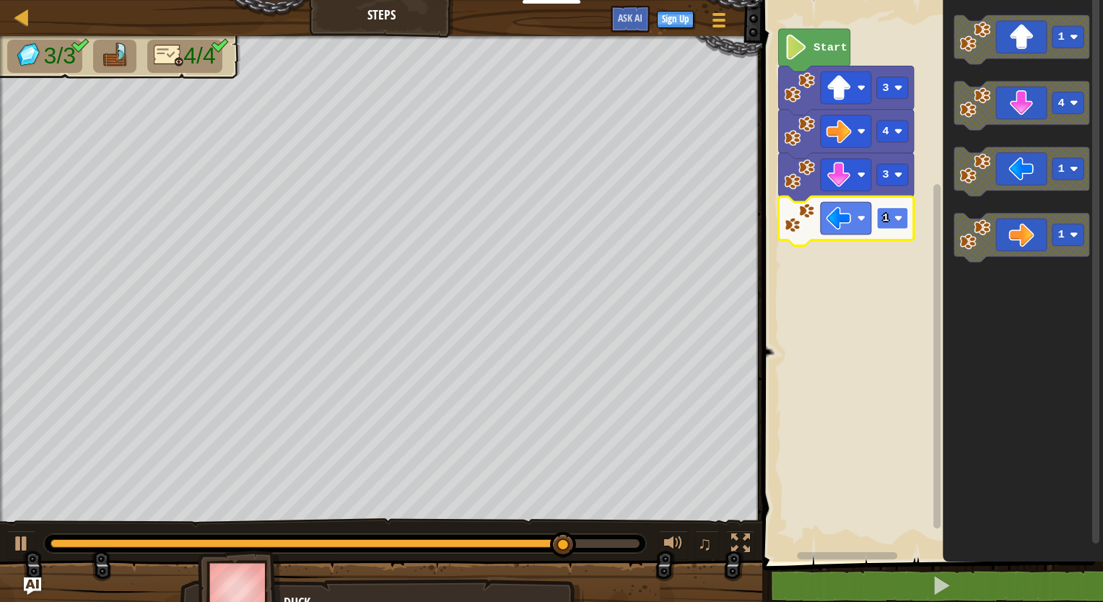
click at [903, 224] on rect "Blockly Workspace" at bounding box center [893, 218] width 32 height 22
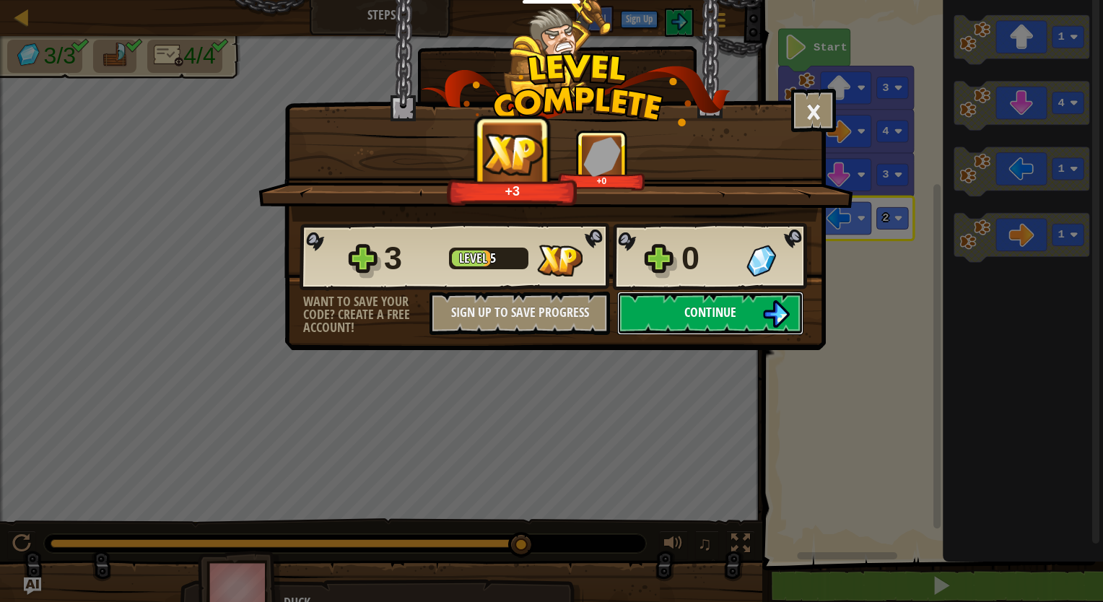
click at [755, 305] on button "Continue" at bounding box center [710, 313] width 186 height 43
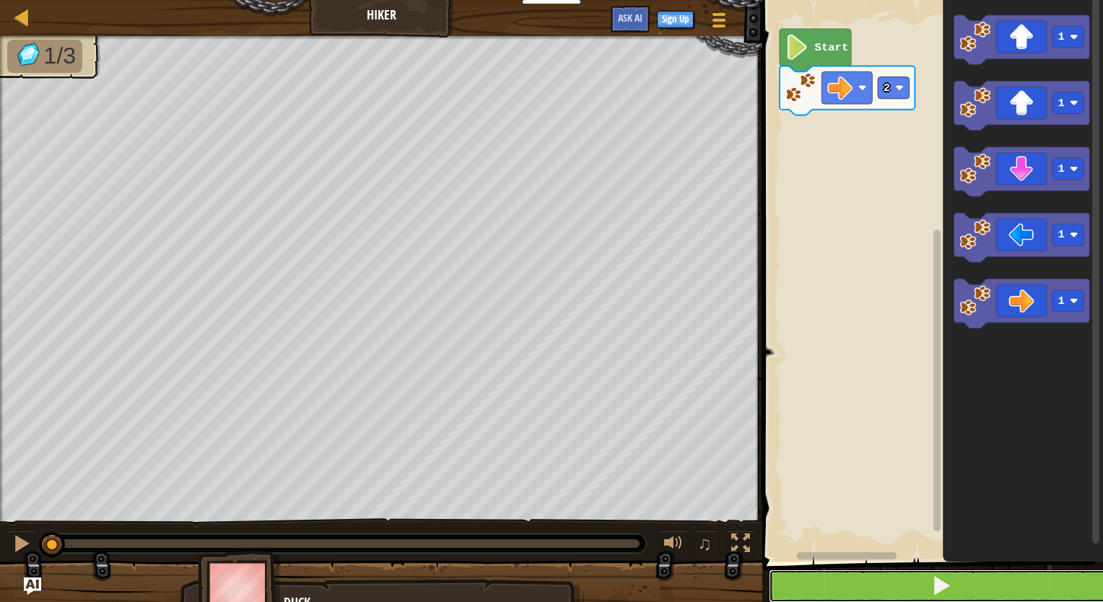
click at [921, 0] on html "Educators Create Free Account School & District Solutions Teacher Toolkit Previ…" at bounding box center [551, 0] width 1103 height 0
click at [924, 595] on button at bounding box center [941, 585] width 345 height 33
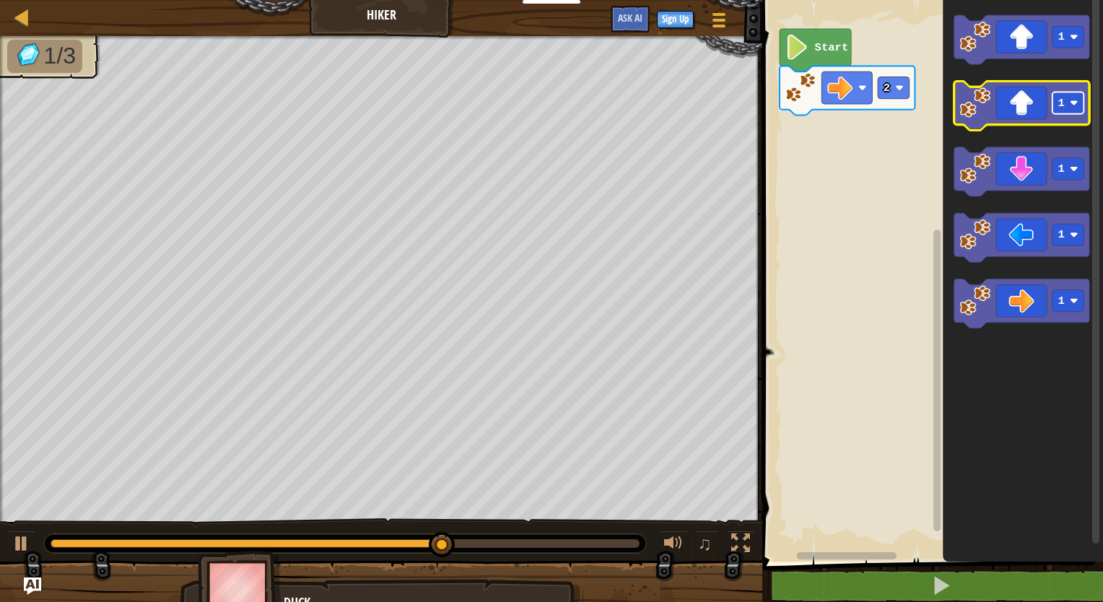
click at [1081, 105] on rect "Blockly Workspace" at bounding box center [1068, 103] width 32 height 22
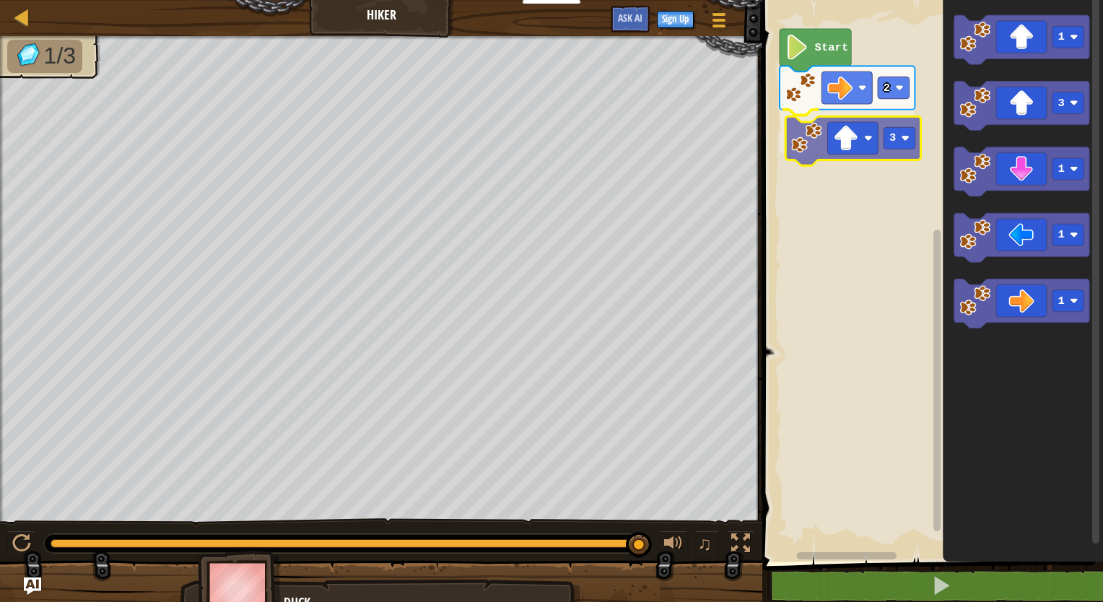
click at [870, 146] on div "2 3 Start 1 3 1 1 1 3" at bounding box center [930, 277] width 345 height 569
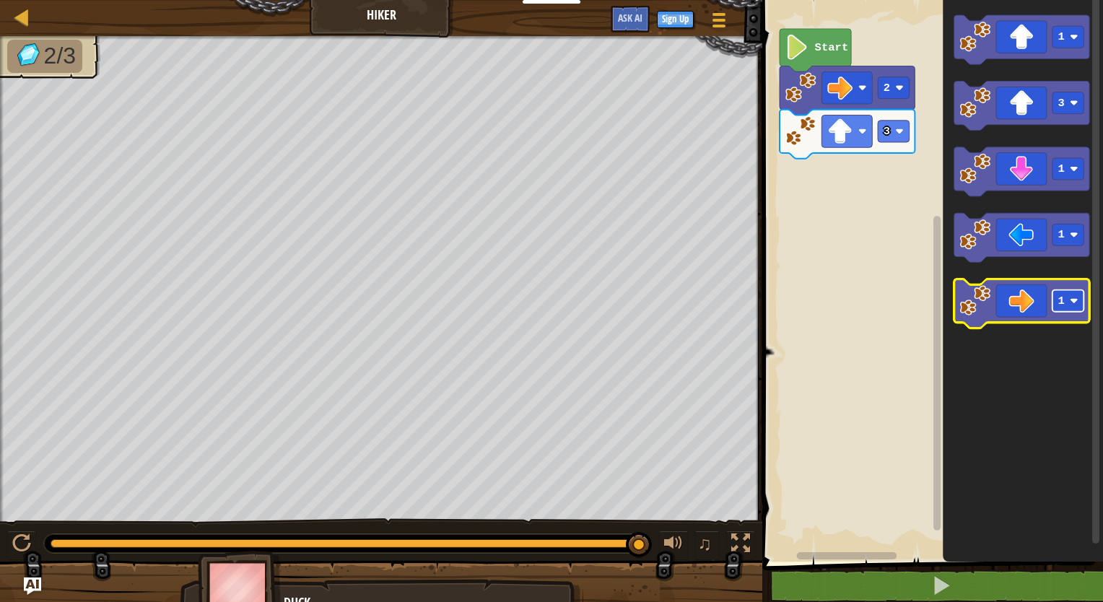
click at [1068, 308] on rect "Blockly Workspace" at bounding box center [1068, 301] width 32 height 22
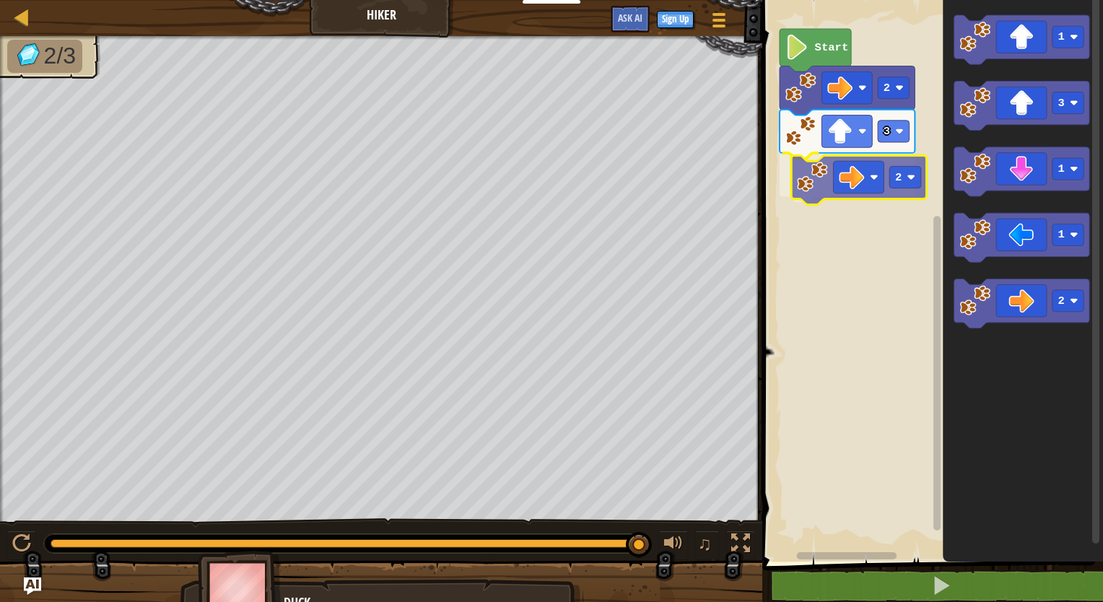
click at [872, 185] on div "2 3 2 Start 1 3 1 1 2 2" at bounding box center [930, 277] width 345 height 569
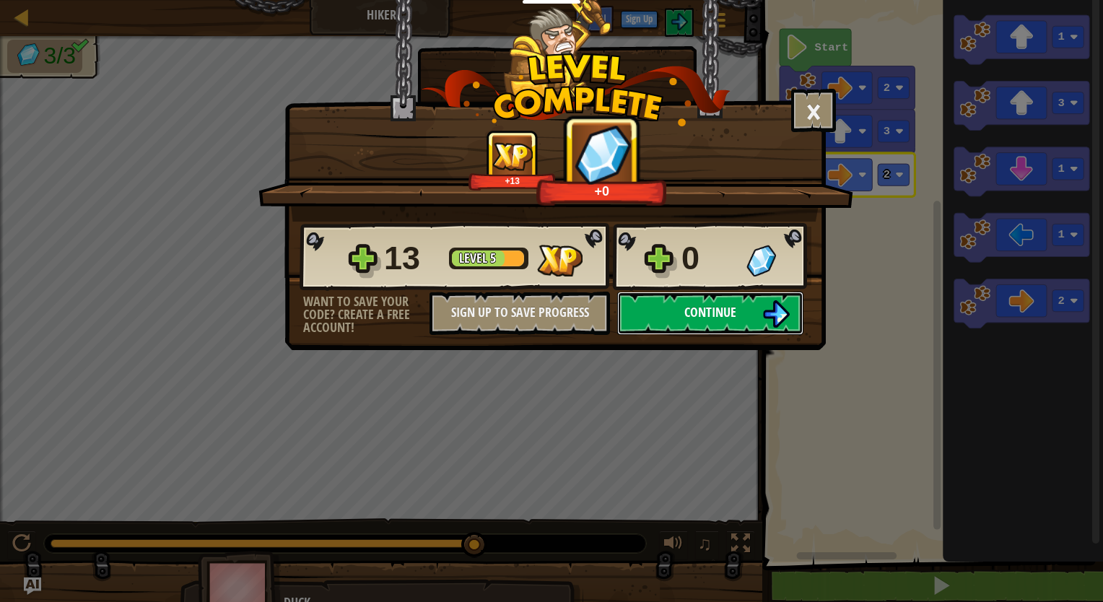
click at [759, 309] on button "Continue" at bounding box center [710, 313] width 186 height 43
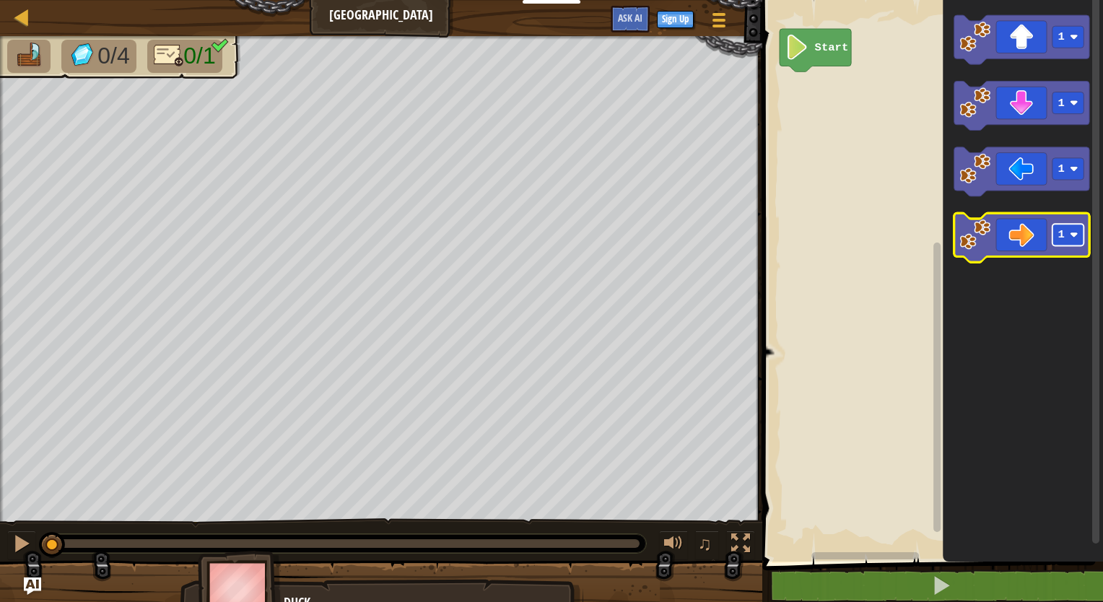
click at [1082, 233] on rect "Blockly Workspace" at bounding box center [1068, 235] width 32 height 22
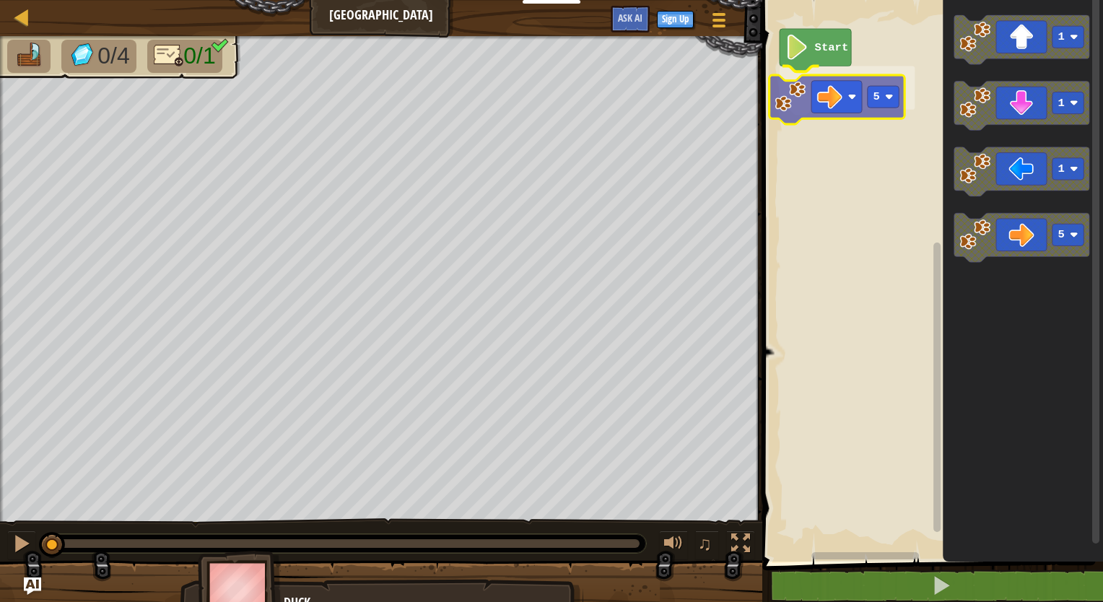
click at [839, 109] on div "Start 5 1 1 1 5 5" at bounding box center [930, 277] width 345 height 569
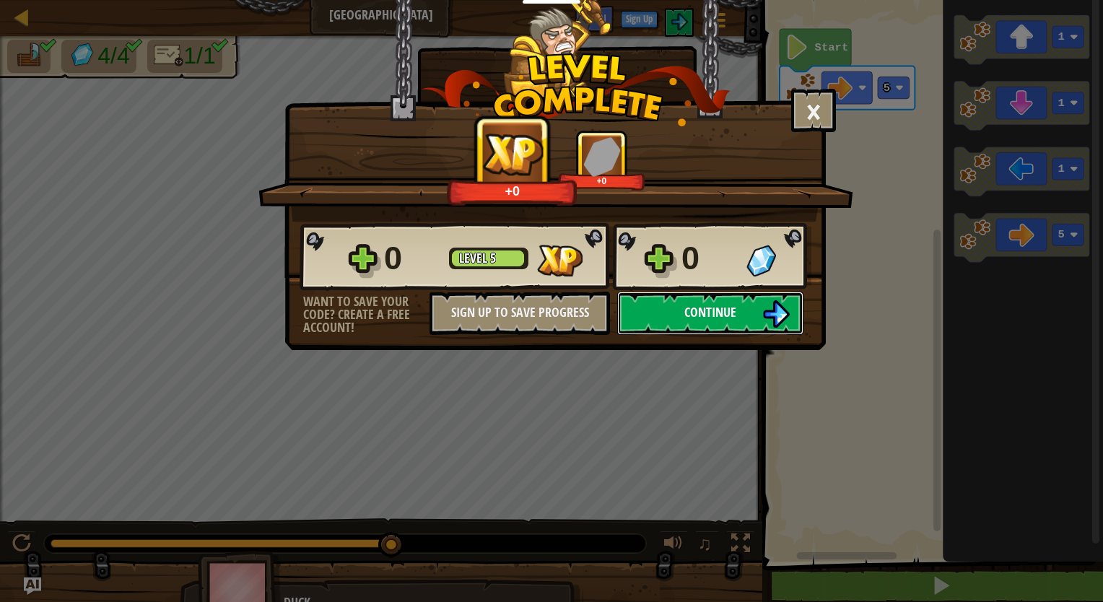
click at [756, 310] on button "Continue" at bounding box center [710, 313] width 186 height 43
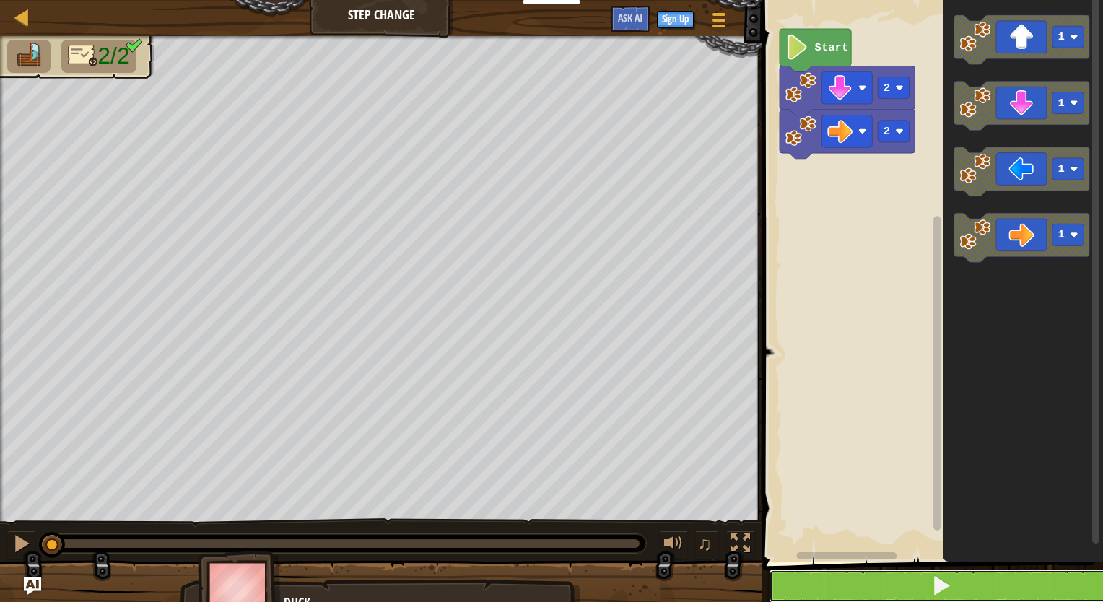
click at [999, 588] on button at bounding box center [941, 585] width 345 height 33
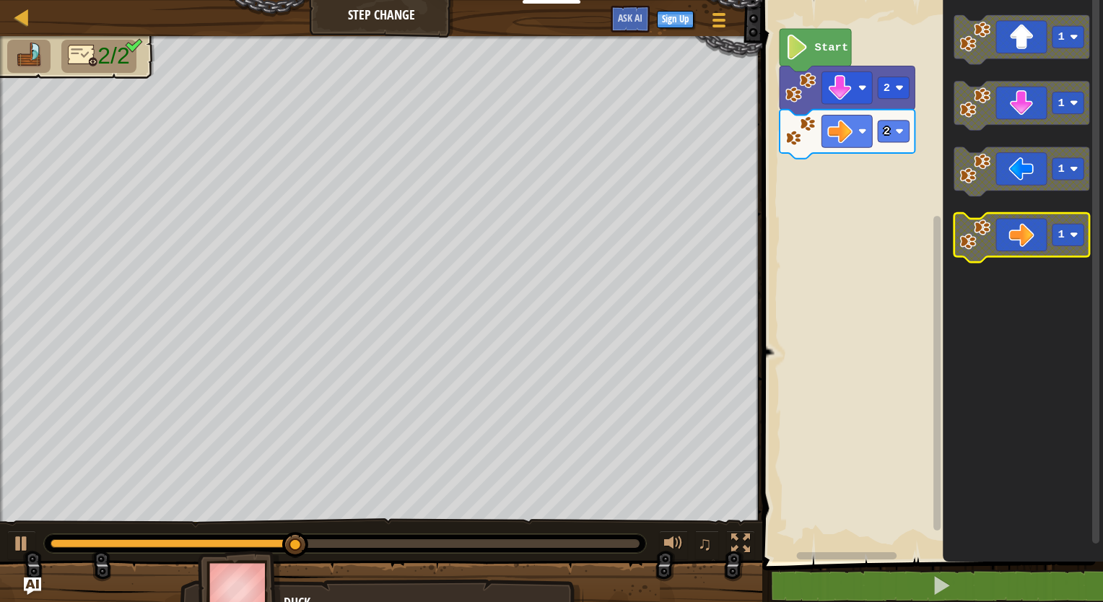
click at [1067, 235] on rect "Blockly Workspace" at bounding box center [1068, 235] width 32 height 22
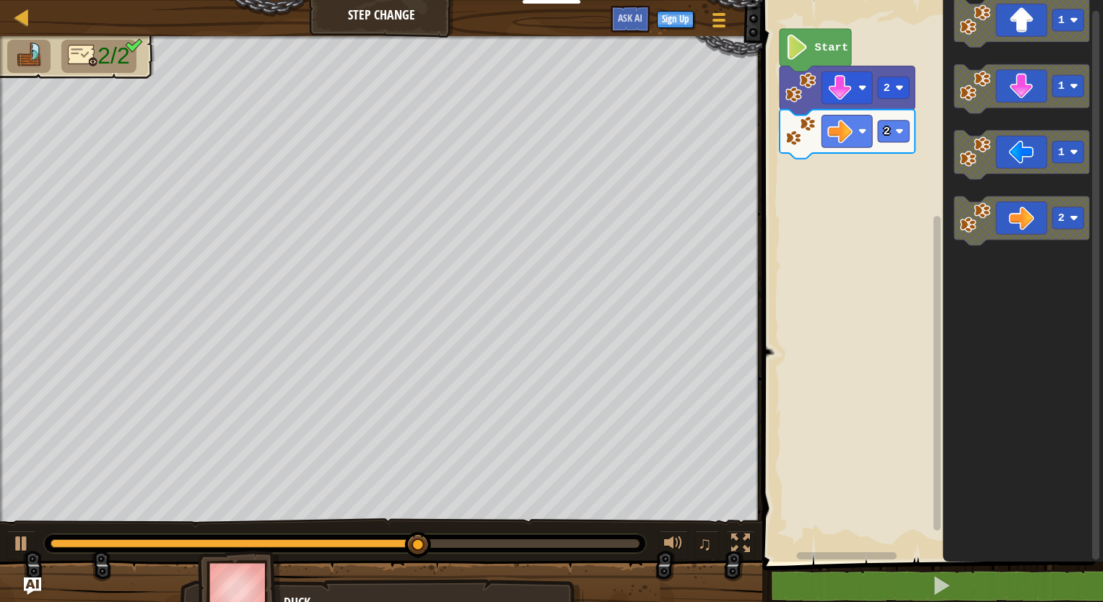
click at [901, 211] on div "2 2 Start 1 1 1 2" at bounding box center [930, 277] width 345 height 569
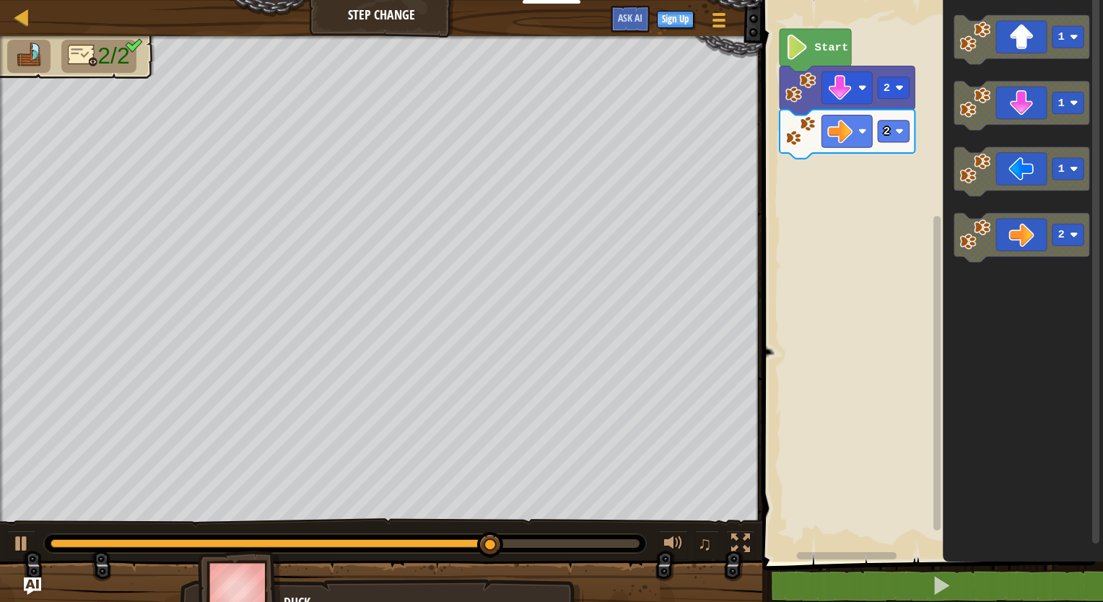
click at [912, 241] on div "2 2 Start 1 1 1 2" at bounding box center [930, 277] width 345 height 569
click at [1065, 241] on g "2" at bounding box center [1068, 235] width 32 height 22
click at [1065, 241] on rect "Blockly Workspace" at bounding box center [1068, 235] width 32 height 22
click at [1012, 245] on g "2" at bounding box center [1021, 237] width 135 height 49
click at [895, 144] on icon "Blockly Workspace" at bounding box center [846, 134] width 135 height 49
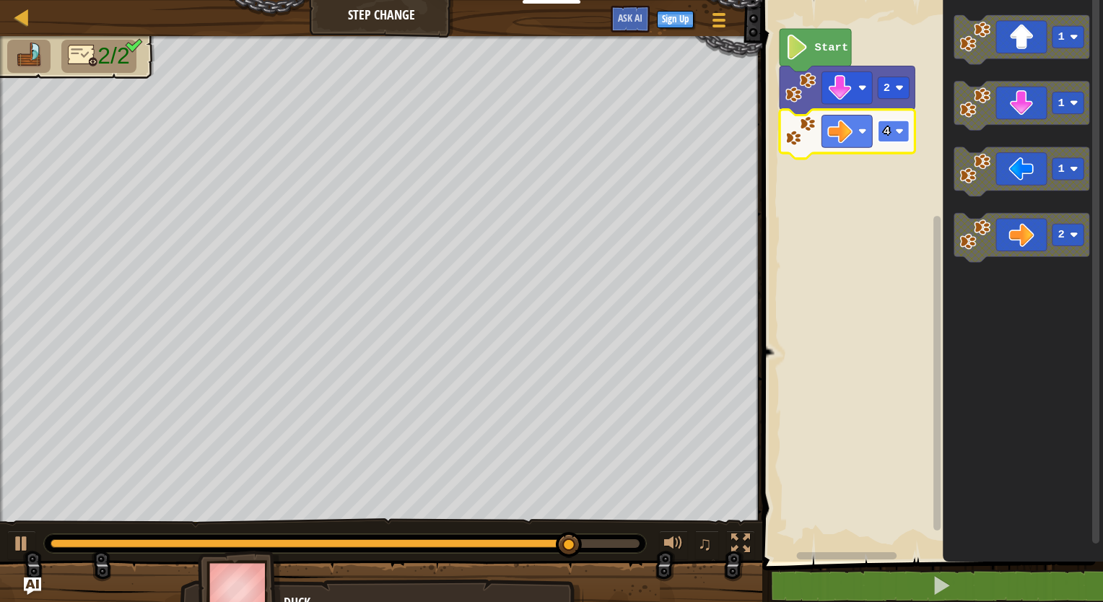
click at [903, 139] on rect "Blockly Workspace" at bounding box center [893, 132] width 32 height 22
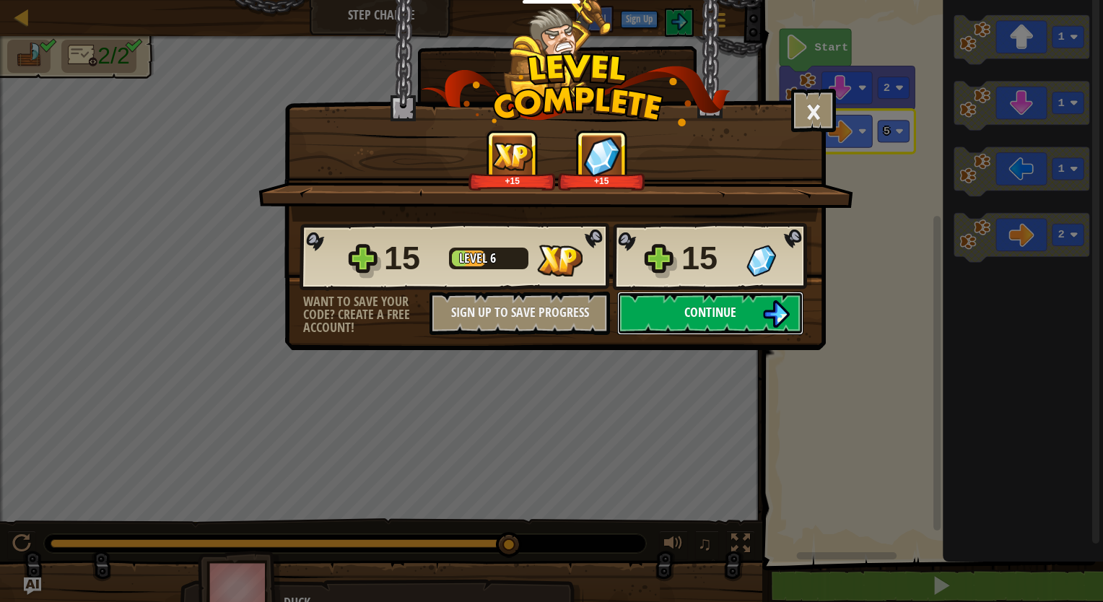
click at [730, 318] on span "Continue" at bounding box center [710, 312] width 52 height 18
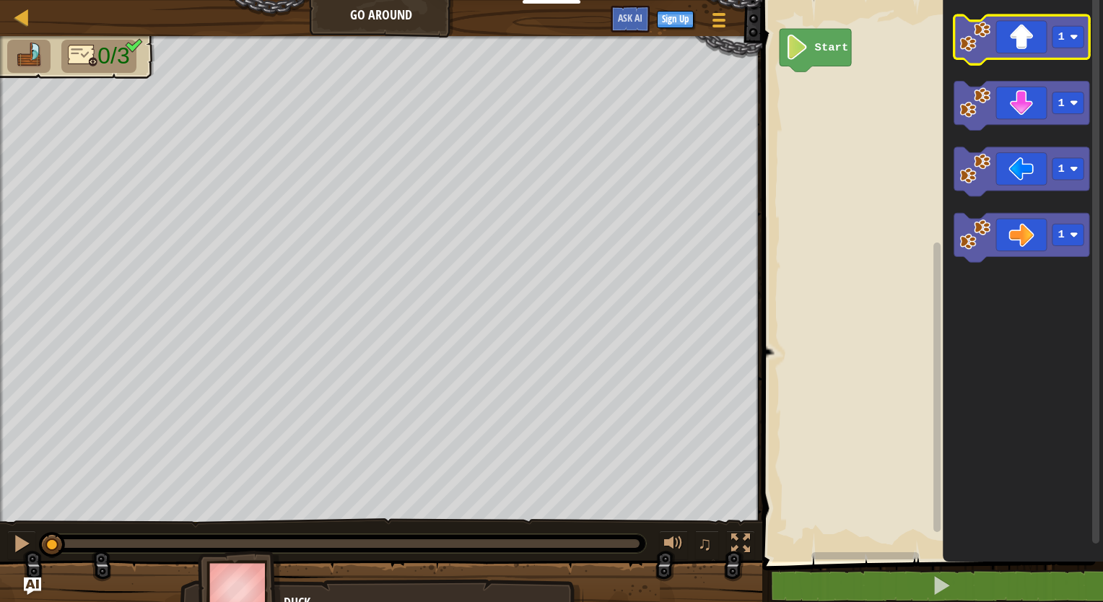
click at [1084, 50] on icon "Blockly Workspace" at bounding box center [1021, 39] width 135 height 49
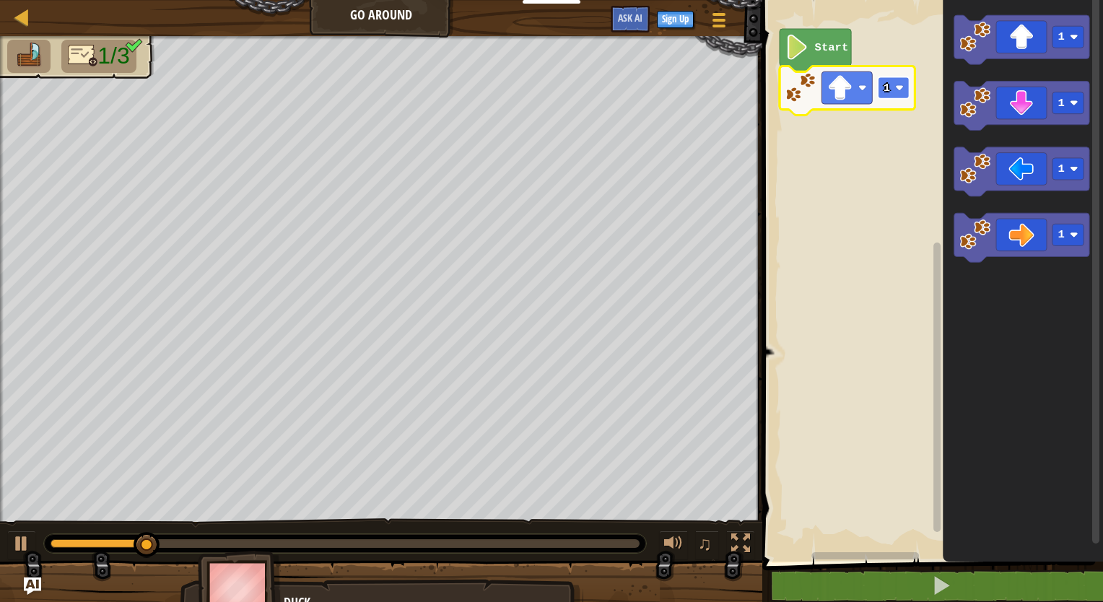
click at [909, 95] on rect "Blockly Workspace" at bounding box center [893, 88] width 32 height 22
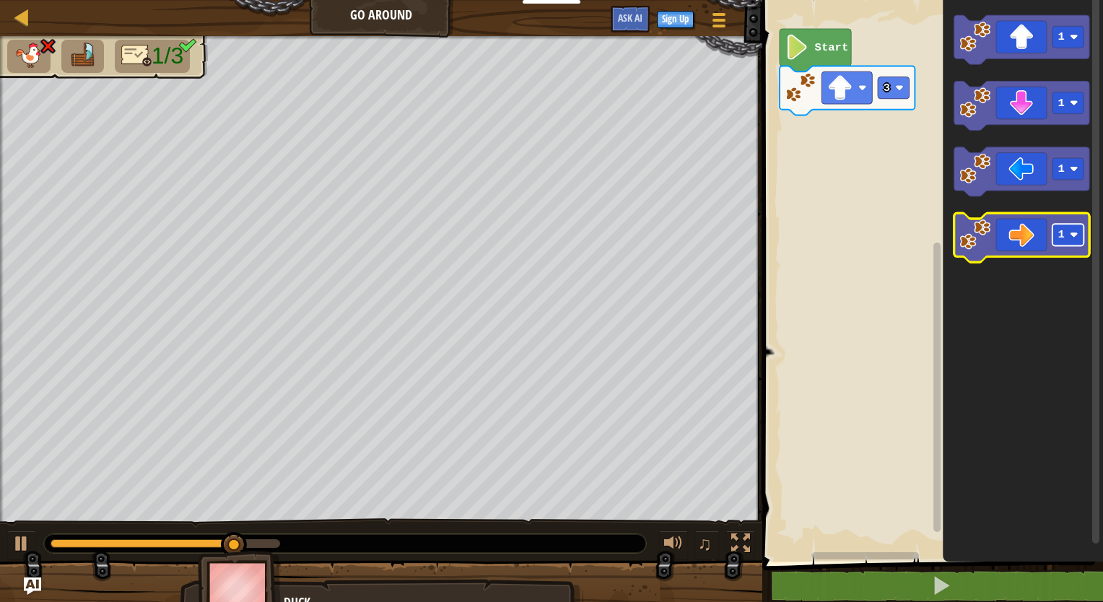
click at [1076, 241] on rect "Blockly Workspace" at bounding box center [1068, 235] width 32 height 22
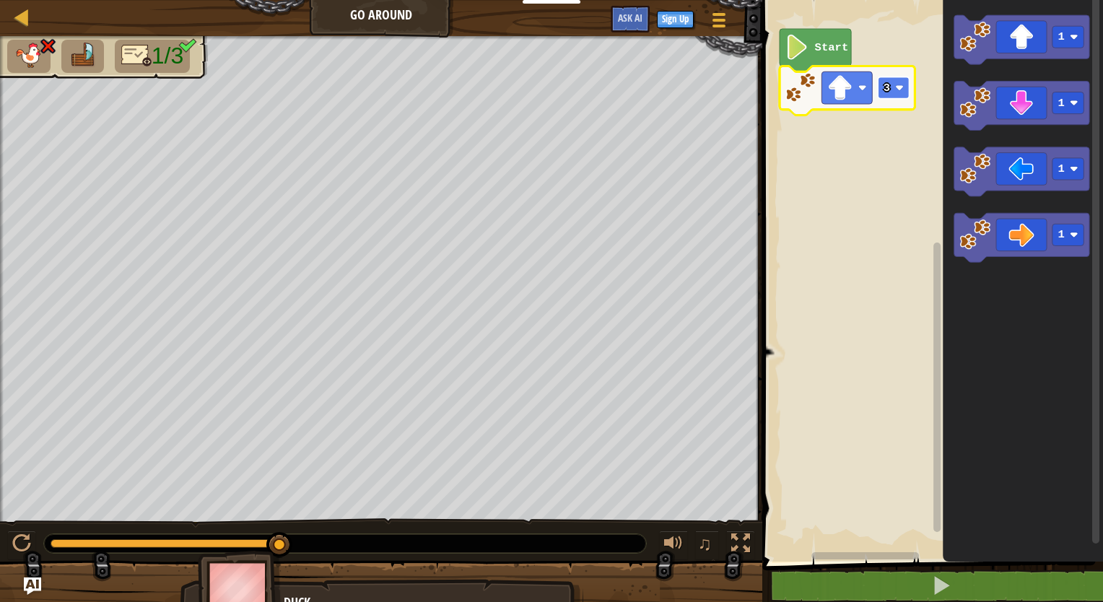
click at [903, 89] on rect "Blockly Workspace" at bounding box center [893, 88] width 32 height 22
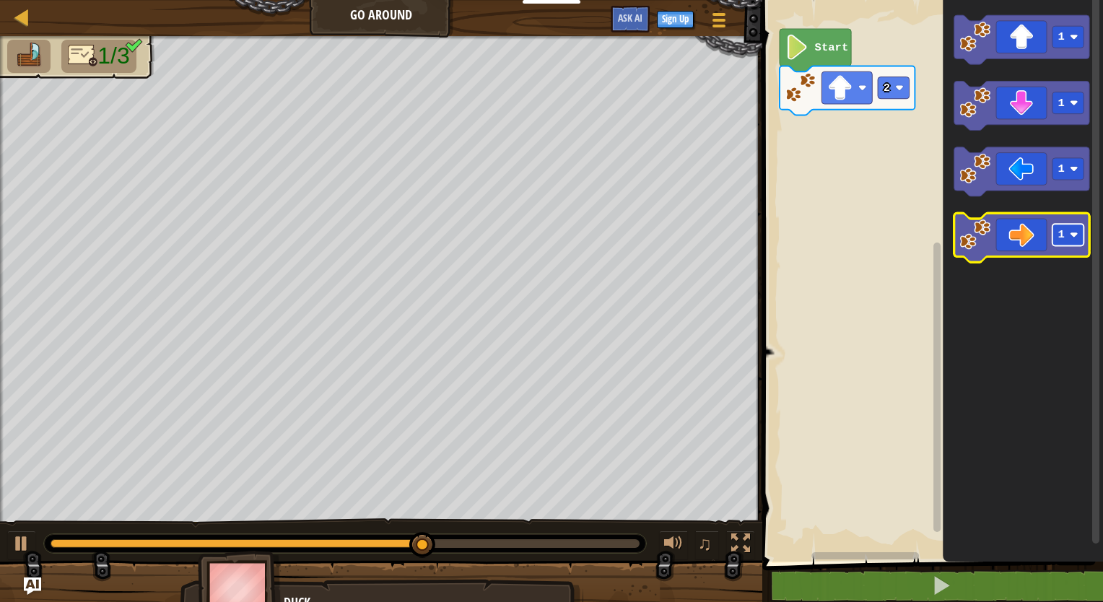
click at [1074, 242] on rect "Blockly Workspace" at bounding box center [1068, 235] width 32 height 22
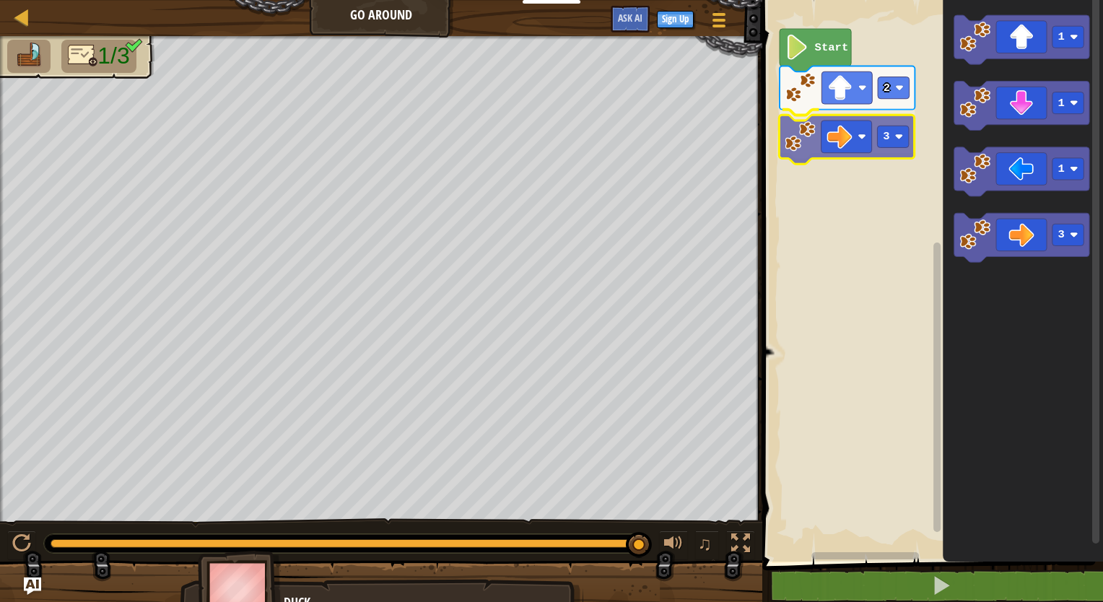
click at [811, 145] on div "Start 2 3 1 1 1 3 3" at bounding box center [930, 277] width 345 height 569
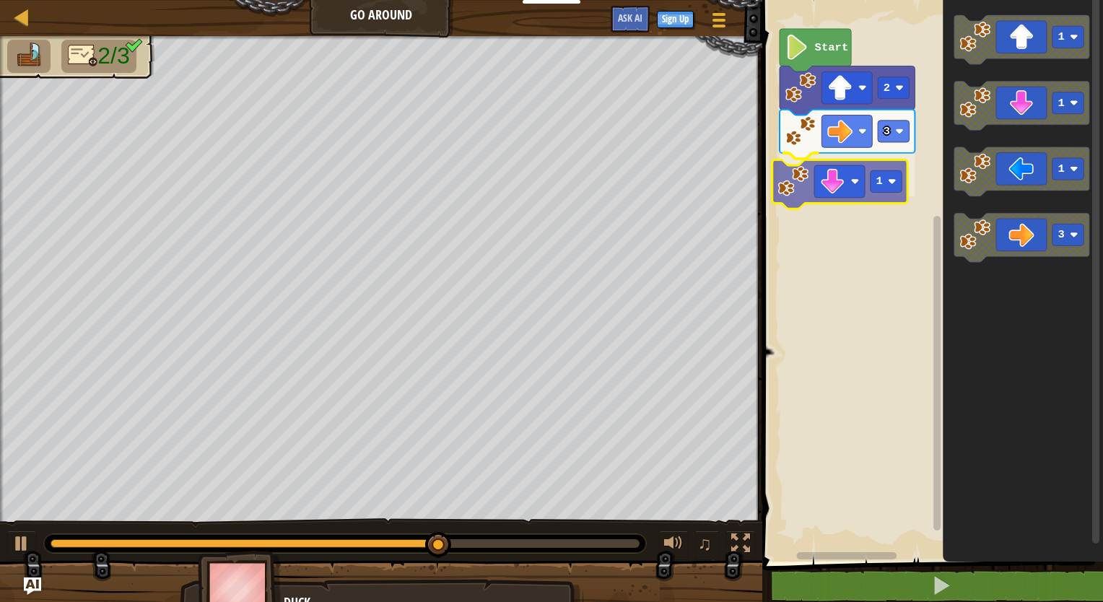
click at [880, 195] on div "Start 2 3 1 1 1 1 3 1" at bounding box center [930, 277] width 345 height 569
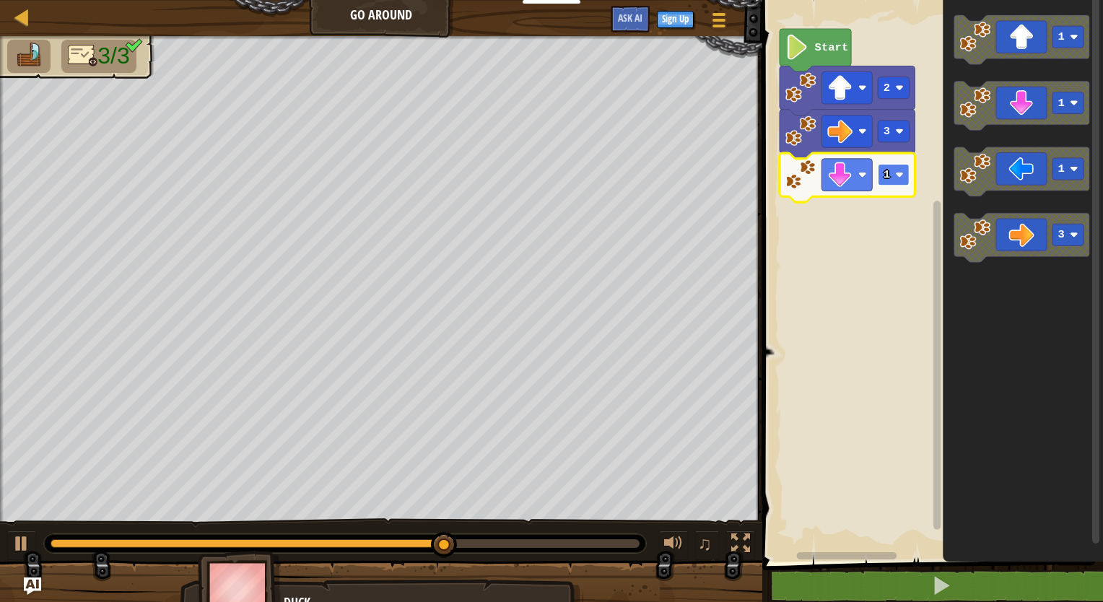
click at [902, 175] on image "Blockly Workspace" at bounding box center [899, 174] width 9 height 9
